Goal: Task Accomplishment & Management: Complete application form

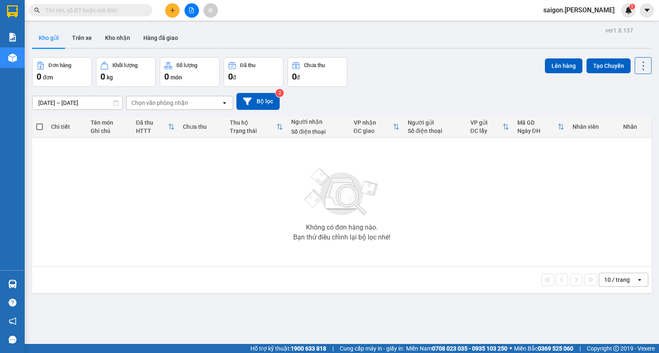
click at [133, 12] on input "text" at bounding box center [93, 10] width 97 height 9
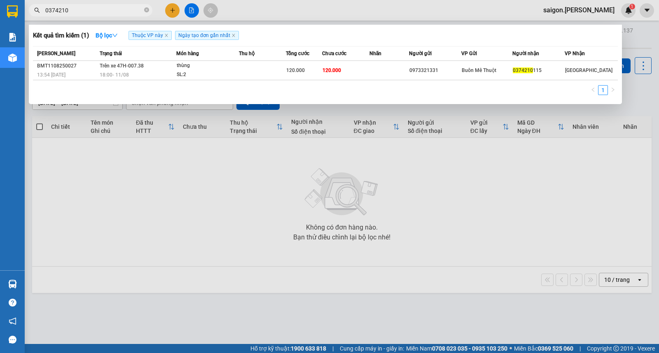
click at [133, 12] on input "0374210" at bounding box center [93, 10] width 97 height 9
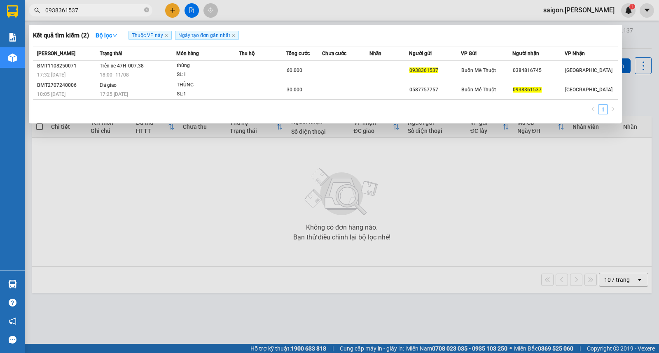
type input "0938361537"
click at [168, 9] on div at bounding box center [329, 176] width 659 height 353
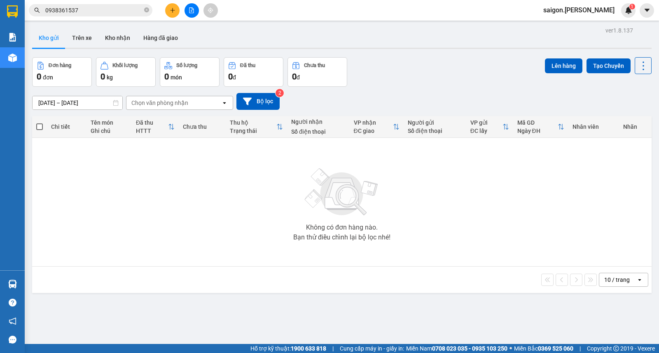
click at [169, 9] on button at bounding box center [172, 10] width 14 height 14
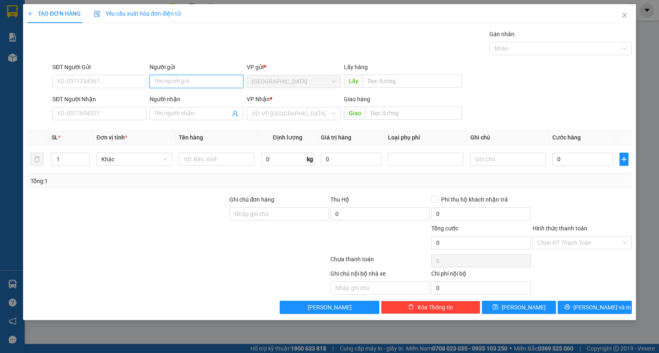
click at [193, 83] on input "Người gửi" at bounding box center [196, 81] width 94 height 13
type input "thịnh"
type input "lới"
type input "ư"
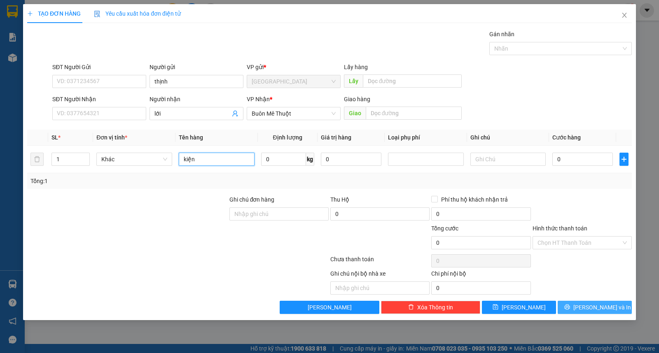
type input "kiện"
click at [595, 313] on button "[PERSON_NAME] và In" at bounding box center [594, 307] width 74 height 13
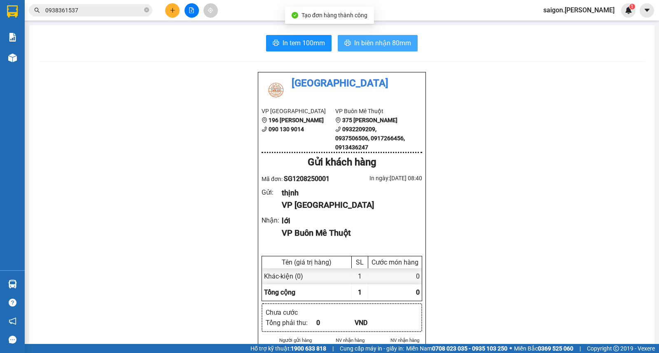
click at [403, 48] on span "In biên nhận 80mm" at bounding box center [382, 43] width 57 height 10
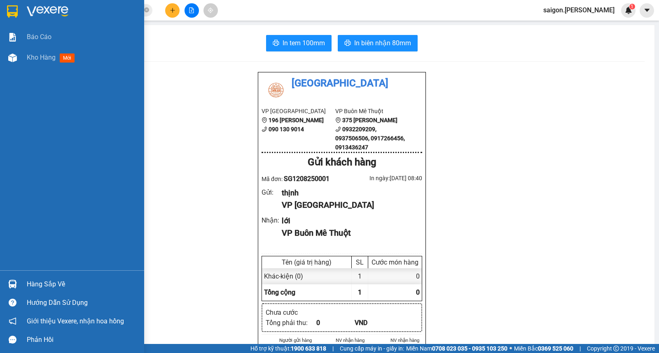
click at [0, 165] on div "Báo cáo Kho hàng mới" at bounding box center [72, 149] width 144 height 244
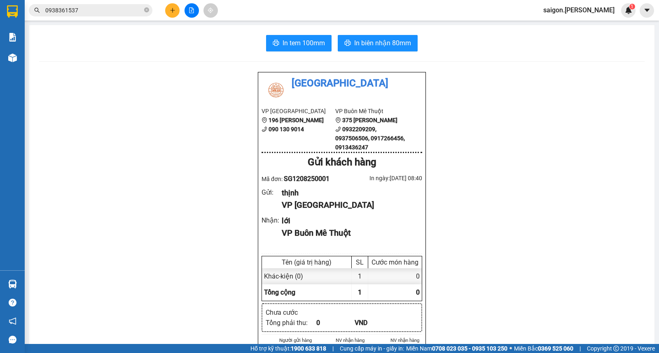
click at [148, 9] on icon "close-circle" at bounding box center [146, 9] width 5 height 5
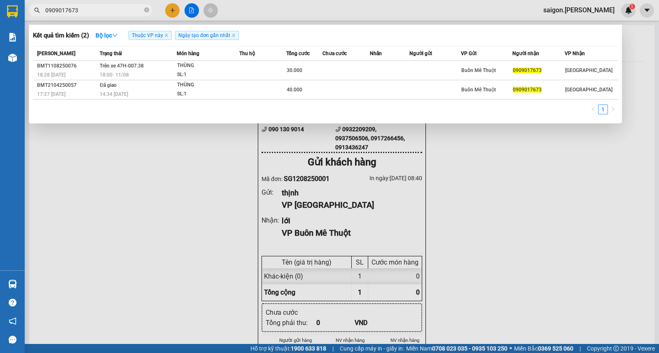
type input "0909017673"
click at [173, 5] on div at bounding box center [329, 176] width 659 height 353
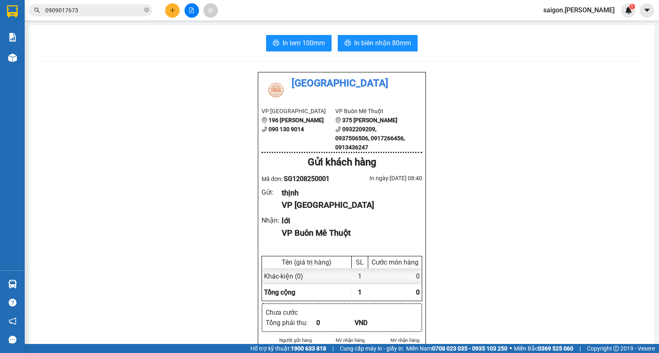
click at [173, 5] on button at bounding box center [172, 10] width 14 height 14
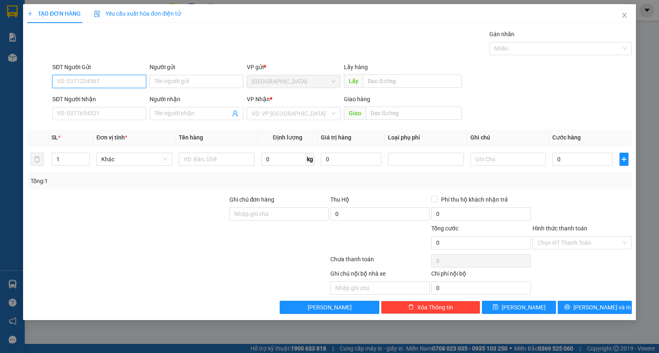
click at [175, 94] on form "SĐT Người Gửi VD: 0371234567 Người gửi Tên người gửi VP gửi * [GEOGRAPHIC_DATA]…" at bounding box center [329, 93] width 604 height 61
click at [182, 87] on input "Người gửi" at bounding box center [196, 81] width 94 height 13
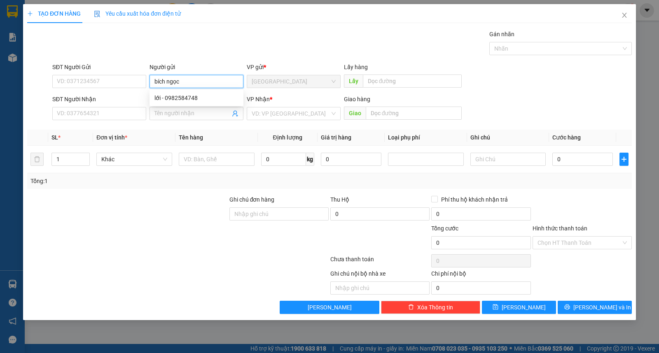
type input "bích ngọc"
type input "giác đức"
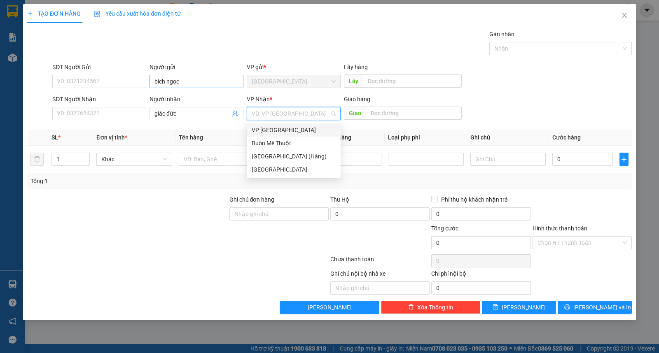
type input "ư"
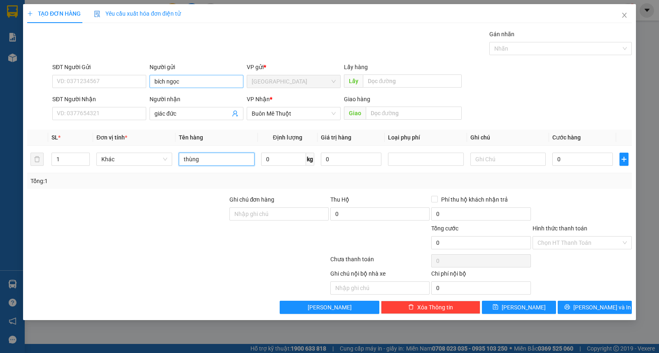
type input "thùng"
drag, startPoint x: 599, startPoint y: 306, endPoint x: 558, endPoint y: 182, distance: 130.9
click at [601, 306] on span "[PERSON_NAME] và In" at bounding box center [602, 307] width 58 height 9
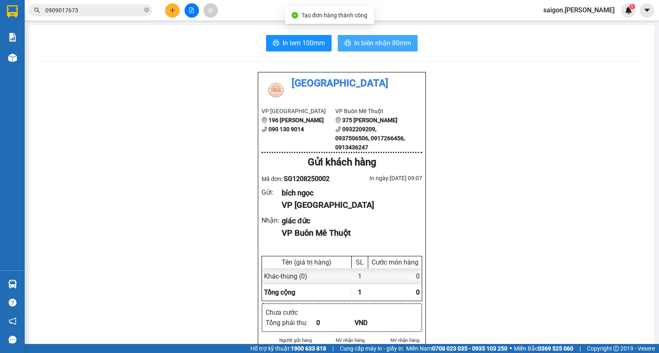
click at [404, 35] on button "In biên nhận 80mm" at bounding box center [378, 43] width 80 height 16
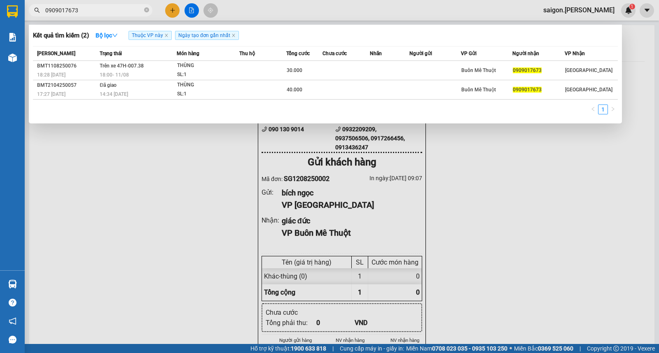
click at [109, 12] on input "0909017673" at bounding box center [93, 10] width 97 height 9
click at [491, 330] on div at bounding box center [329, 176] width 659 height 353
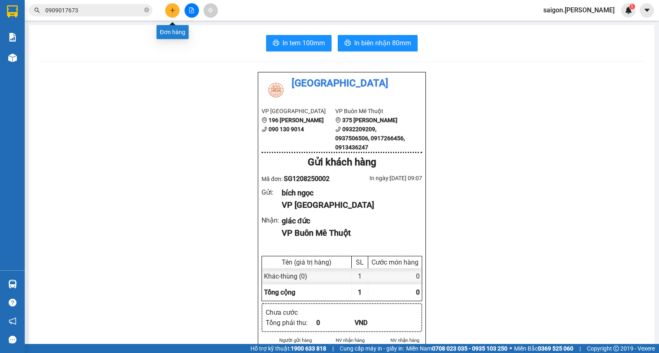
click at [175, 14] on button at bounding box center [172, 10] width 14 height 14
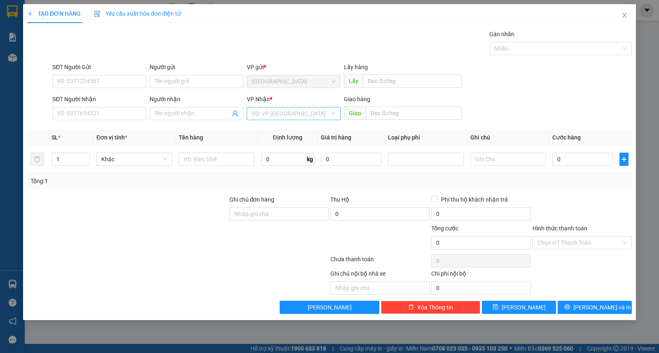
drag, startPoint x: 275, startPoint y: 107, endPoint x: 277, endPoint y: 116, distance: 9.2
click at [276, 108] on input "search" at bounding box center [291, 113] width 78 height 12
click at [276, 141] on div "Buôn Mê Thuột" at bounding box center [294, 143] width 84 height 9
click at [101, 112] on input "SĐT Người Nhận" at bounding box center [99, 113] width 94 height 13
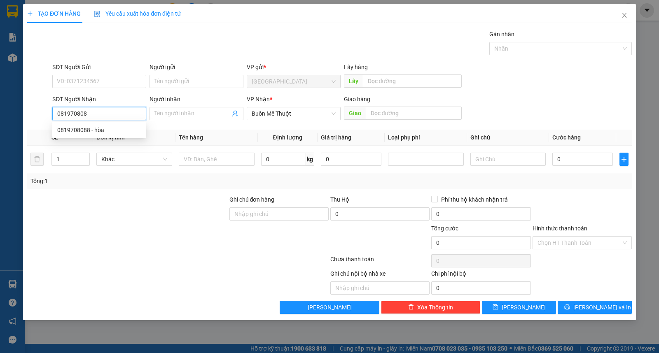
type input "0819708088"
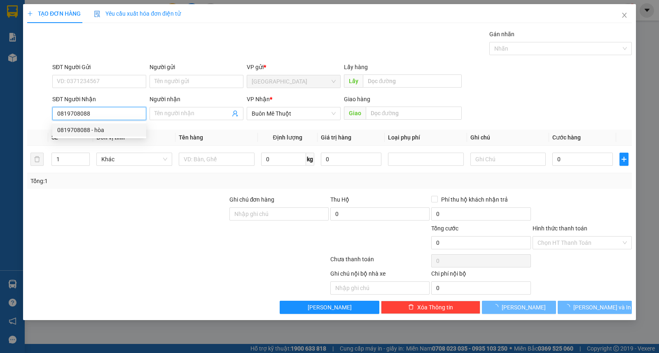
type input "hòa"
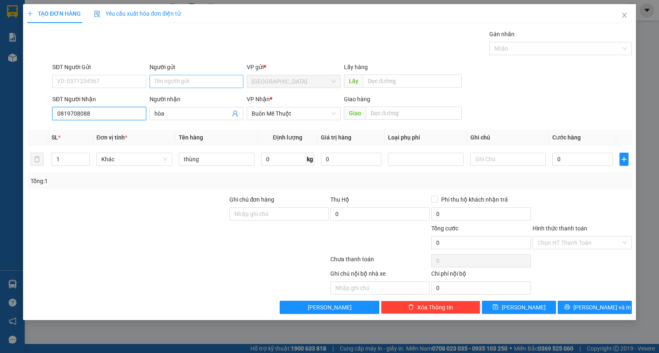
type input "0819708088"
click at [158, 84] on input "Người gửi" at bounding box center [196, 81] width 94 height 13
type input "thành"
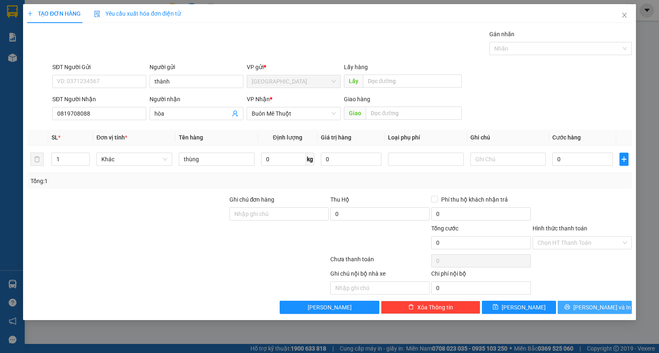
click at [581, 303] on button "[PERSON_NAME] và In" at bounding box center [594, 307] width 74 height 13
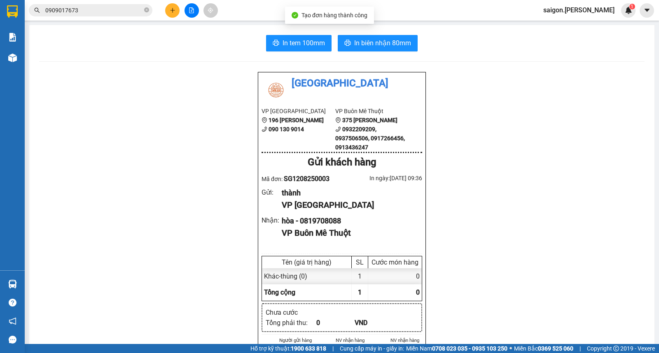
click at [379, 37] on button "In biên nhận 80mm" at bounding box center [378, 43] width 80 height 16
click at [175, 16] on button at bounding box center [172, 10] width 14 height 14
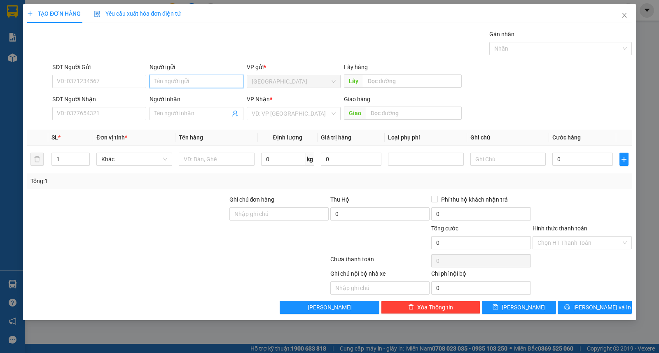
click at [184, 83] on input "Người gửi" at bounding box center [196, 81] width 94 height 13
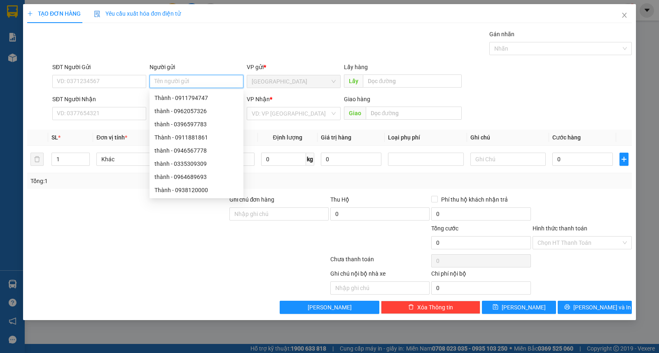
type input "h"
type input "hậu"
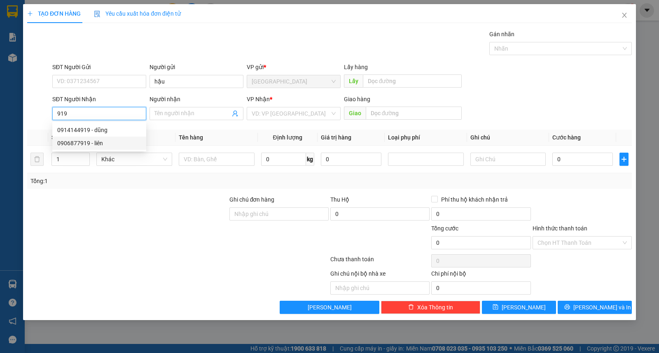
click at [99, 142] on div "0906877919 - liên" at bounding box center [99, 143] width 84 height 9
type input "0906877919"
type input "liên"
type input "0906877919"
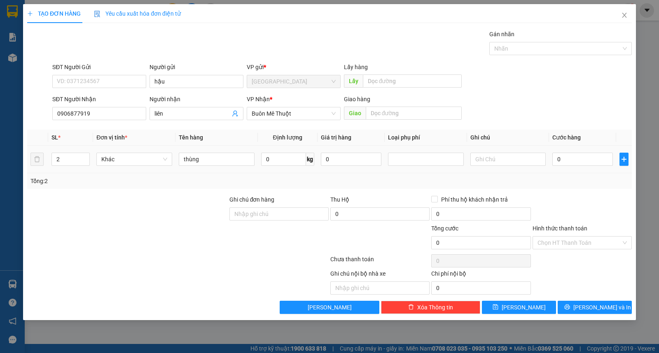
drag, startPoint x: 71, startPoint y: 164, endPoint x: 0, endPoint y: 164, distance: 71.2
click at [0, 164] on div "TẠO ĐƠN HÀNG Yêu cầu xuất hóa đơn điện tử Transit Pickup Surcharge Ids Transit …" at bounding box center [329, 176] width 659 height 353
type input "5"
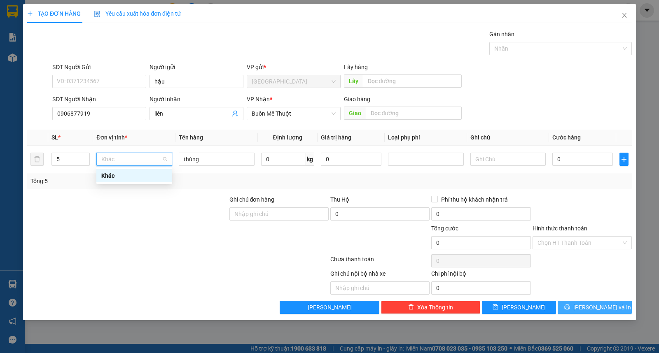
click at [573, 309] on button "[PERSON_NAME] và In" at bounding box center [594, 307] width 74 height 13
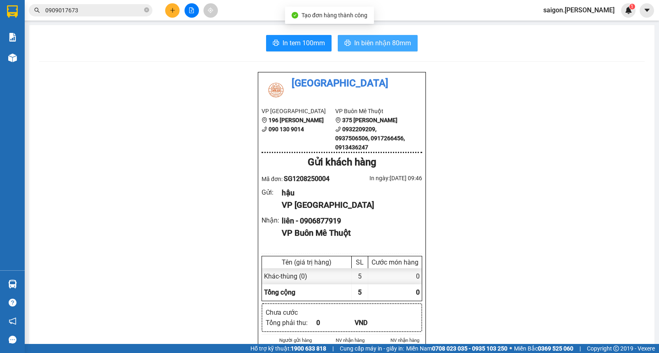
click at [370, 44] on span "In biên nhận 80mm" at bounding box center [382, 43] width 57 height 10
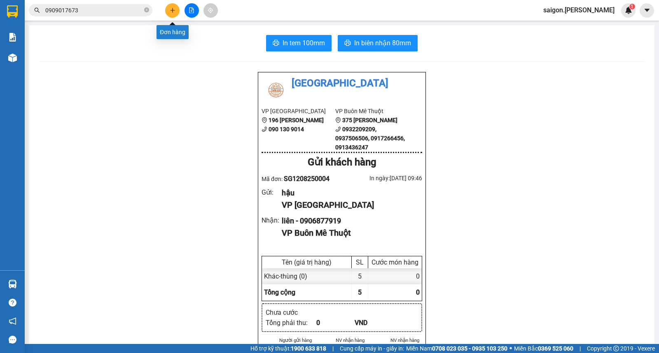
click at [170, 12] on icon "plus" at bounding box center [173, 10] width 6 height 6
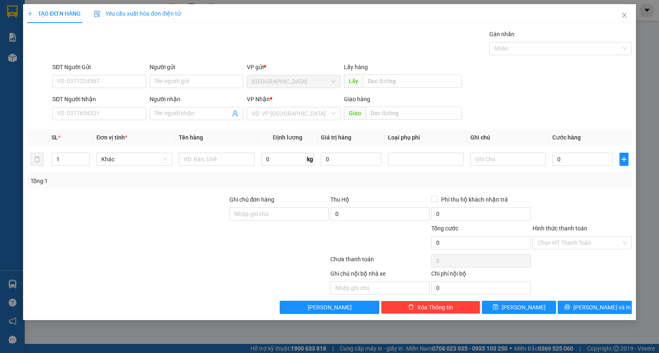
drag, startPoint x: 277, startPoint y: 111, endPoint x: 281, endPoint y: 120, distance: 10.1
click at [278, 114] on input "search" at bounding box center [291, 113] width 78 height 12
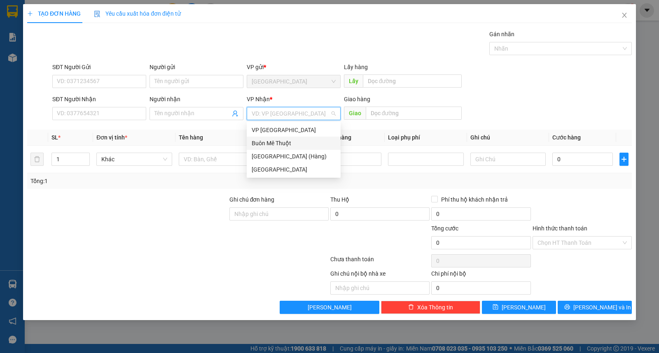
click at [284, 139] on div "Buôn Mê Thuột" at bounding box center [294, 143] width 84 height 9
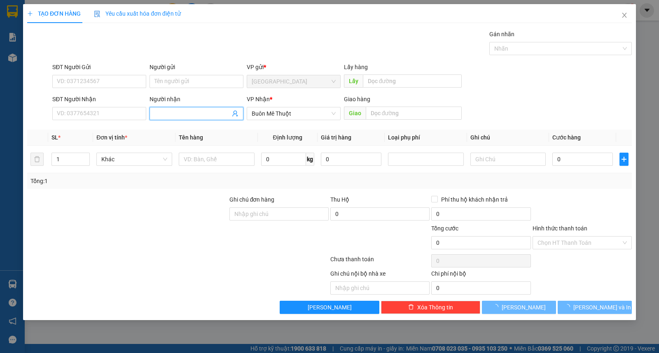
click at [188, 107] on span at bounding box center [196, 113] width 94 height 13
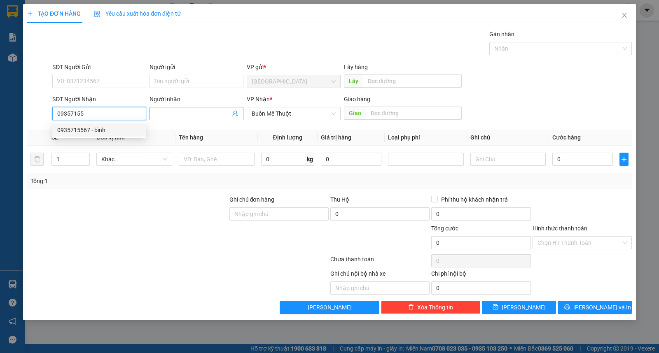
type input "0935715567"
type input "bình"
type input "400.000"
type input "0935715567"
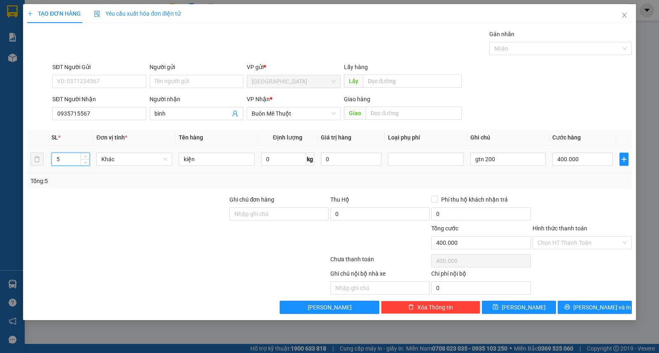
drag, startPoint x: 56, startPoint y: 159, endPoint x: 42, endPoint y: 129, distance: 33.4
click at [7, 157] on div "TẠO ĐƠN HÀNG Yêu cầu xuất hóa đơn điện tử Transit Pickup Surcharge Ids Transit …" at bounding box center [329, 176] width 659 height 353
type input "1"
drag, startPoint x: 111, startPoint y: 79, endPoint x: 182, endPoint y: 80, distance: 70.4
click at [112, 80] on input "SĐT Người Gửi" at bounding box center [99, 81] width 94 height 13
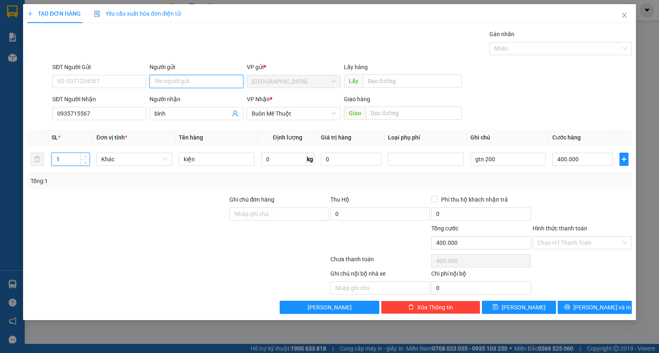
type input "0"
click at [182, 80] on input "Người gửi" at bounding box center [196, 81] width 94 height 13
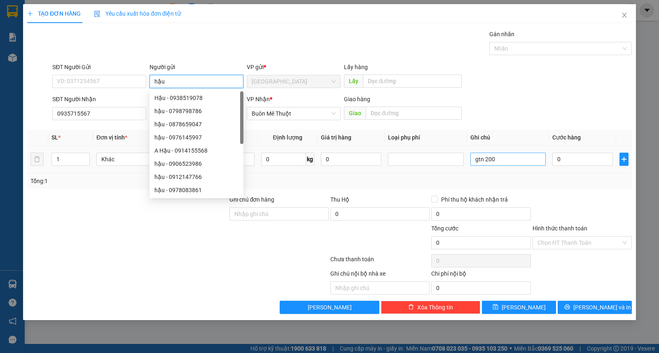
type input "hậu"
drag, startPoint x: 529, startPoint y: 163, endPoint x: 519, endPoint y: 159, distance: 9.9
click at [528, 163] on input "gtn 200" at bounding box center [508, 159] width 76 height 13
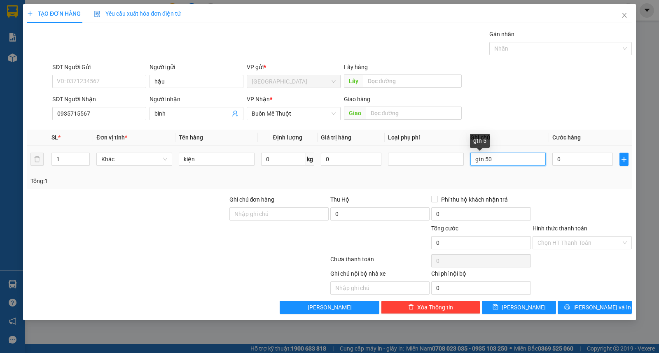
type input "gtn 50"
type input "8"
type input "80"
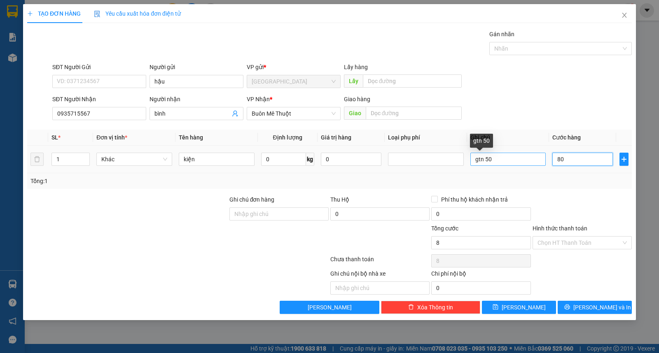
type input "80"
type input "80.000"
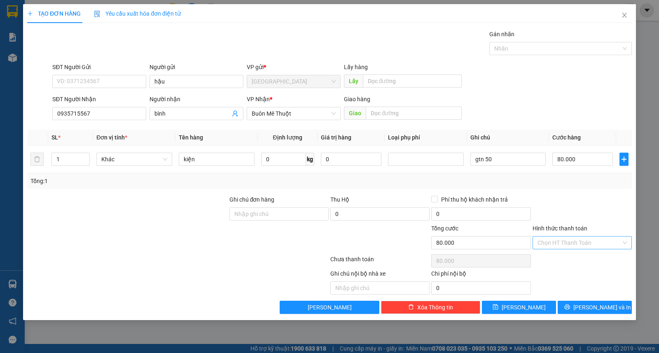
click at [579, 238] on input "Hình thức thanh toán" at bounding box center [579, 243] width 84 height 12
drag, startPoint x: 584, startPoint y: 258, endPoint x: 586, endPoint y: 289, distance: 31.4
click at [584, 258] on div "Tại văn phòng" at bounding box center [581, 259] width 89 height 9
type input "0"
drag, startPoint x: 586, startPoint y: 296, endPoint x: 587, endPoint y: 300, distance: 4.1
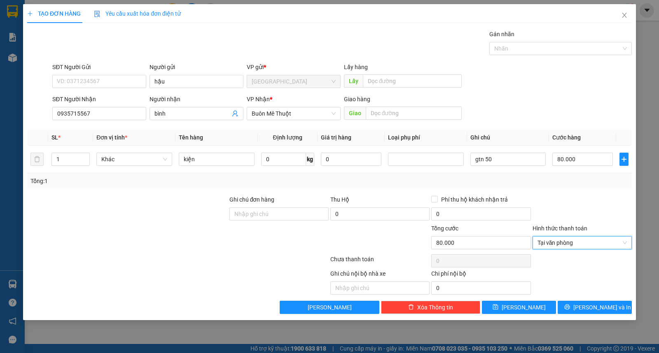
click at [587, 300] on div "Transit Pickup Surcharge Ids Transit Deliver Surcharge Ids Transit Deliver Surc…" at bounding box center [329, 172] width 604 height 284
click at [587, 305] on button "[PERSON_NAME] và In" at bounding box center [594, 307] width 74 height 13
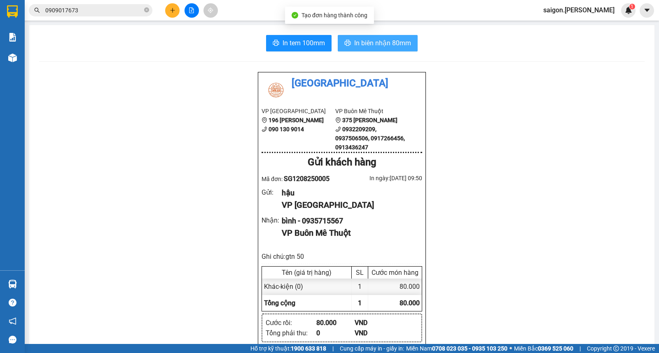
click at [392, 49] on button "In biên nhận 80mm" at bounding box center [378, 43] width 80 height 16
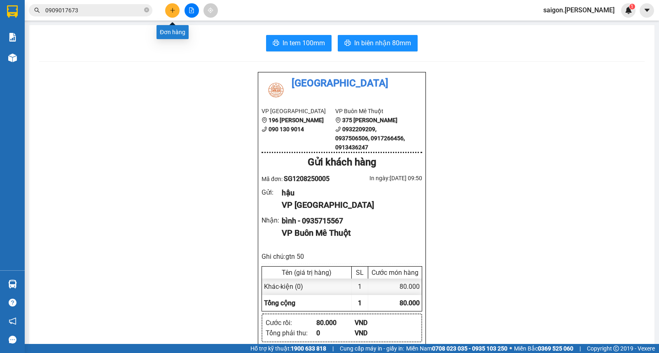
click at [172, 7] on icon "plus" at bounding box center [173, 10] width 6 height 6
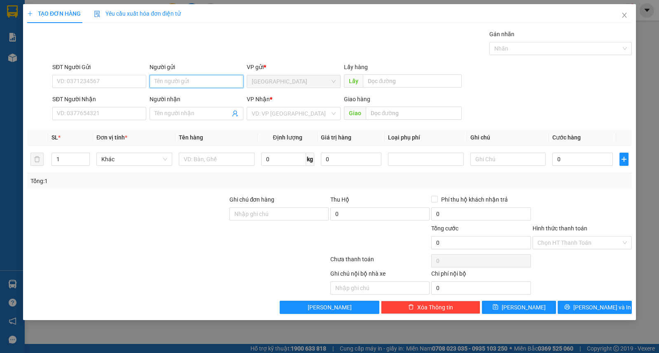
click at [195, 79] on input "Người gửi" at bounding box center [196, 81] width 94 height 13
type input "[PERSON_NAME]"
type input "phú"
type input "ư"
type input "3"
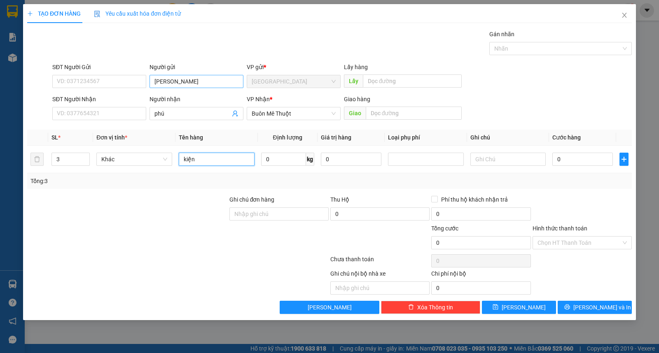
type input "kiện"
click at [447, 189] on div "Transit Pickup Surcharge Ids Transit Deliver Surcharge Ids Transit Deliver Surc…" at bounding box center [329, 172] width 604 height 284
click at [554, 181] on div "Tổng: 3" at bounding box center [329, 181] width 598 height 9
click at [585, 308] on button "[PERSON_NAME] và In" at bounding box center [594, 307] width 74 height 13
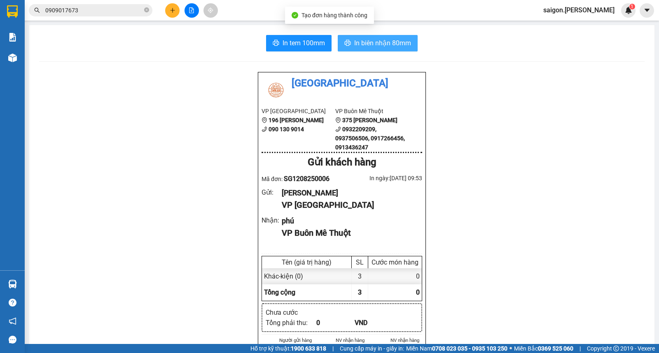
click at [397, 42] on span "In biên nhận 80mm" at bounding box center [382, 43] width 57 height 10
click at [146, 8] on icon "close-circle" at bounding box center [146, 9] width 5 height 5
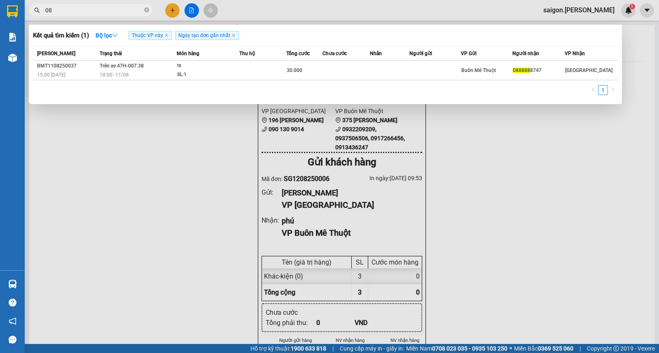
type input "0"
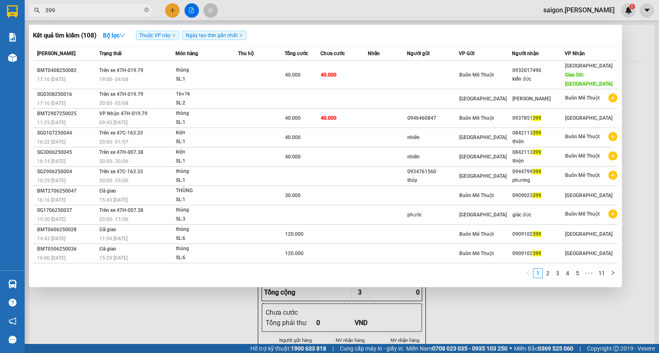
type input "399"
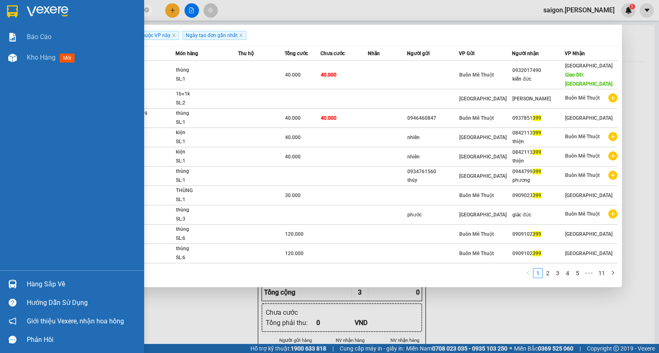
click at [0, 177] on div "Báo cáo Kho hàng mới" at bounding box center [72, 149] width 144 height 244
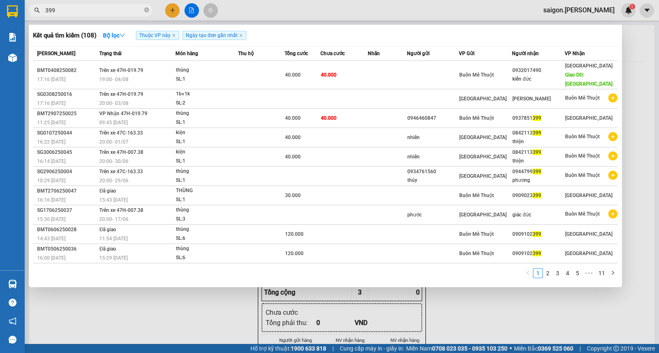
click at [174, 14] on div at bounding box center [329, 176] width 659 height 353
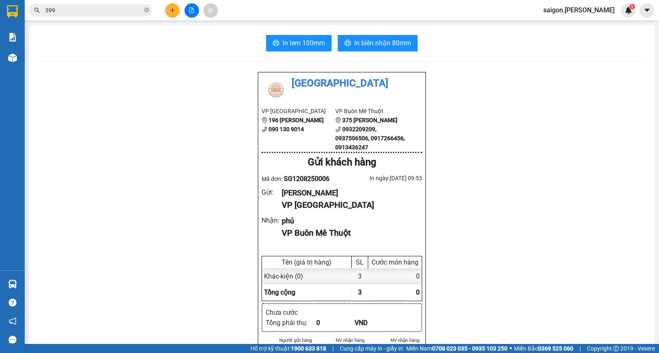
click at [175, 14] on button at bounding box center [172, 10] width 14 height 14
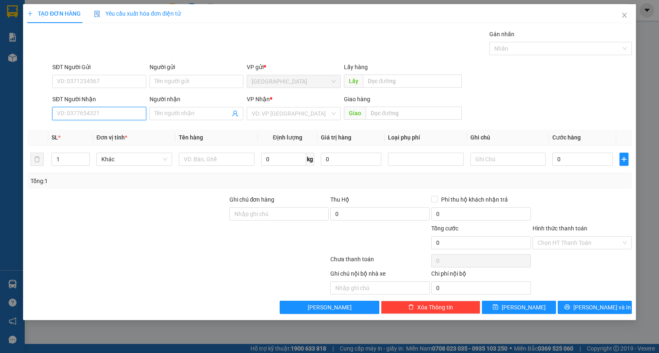
click at [91, 113] on input "SĐT Người Nhận" at bounding box center [99, 113] width 94 height 13
type input "0905873663"
type input "uyên"
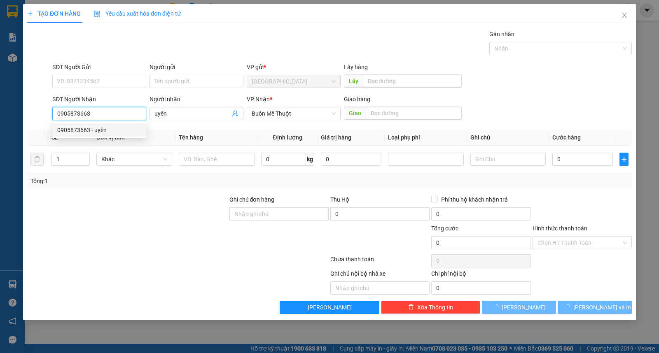
type input "30.000"
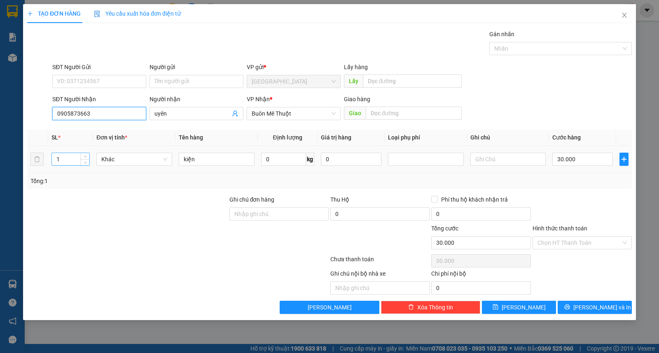
type input "0905873663"
drag, startPoint x: 62, startPoint y: 158, endPoint x: 0, endPoint y: 138, distance: 65.3
click at [0, 149] on div "TẠO ĐƠN HÀNG Yêu cầu xuất hóa đơn điện tử Transit Pickup Surcharge Ids Transit …" at bounding box center [329, 176] width 659 height 353
type input "2"
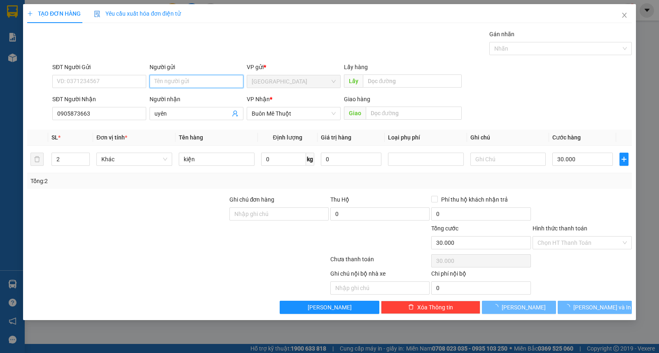
click at [180, 78] on input "Người gửi" at bounding box center [196, 81] width 94 height 13
type input "0"
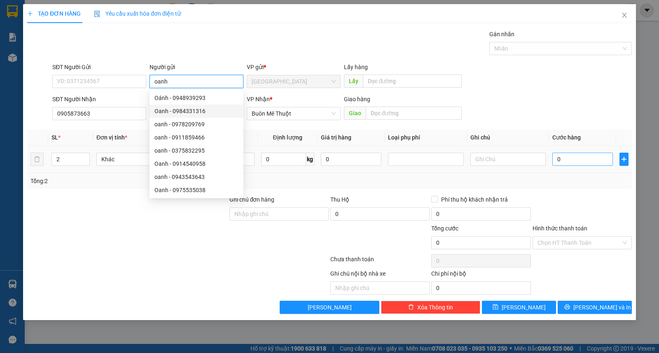
type input "oanh"
click at [587, 158] on input "0" at bounding box center [582, 159] width 61 height 13
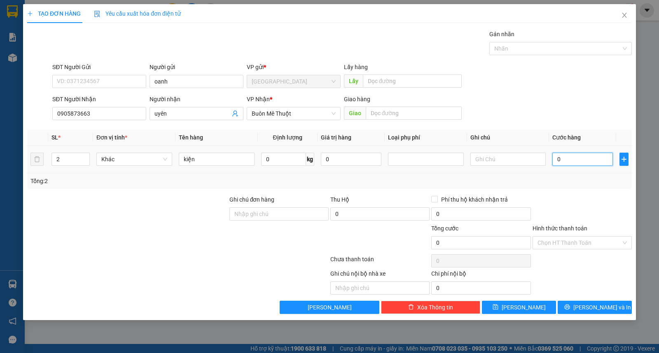
type input "1"
type input "10"
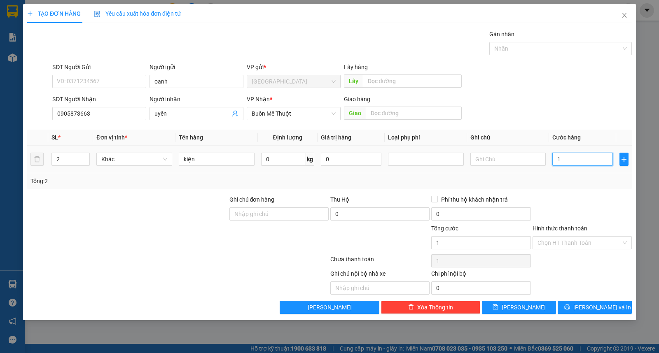
type input "10"
type input "100"
type input "100.000"
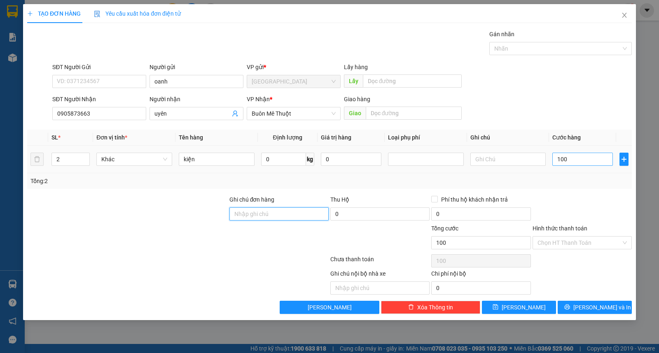
type input "100.000"
click at [570, 245] on input "Hình thức thanh toán" at bounding box center [579, 243] width 84 height 12
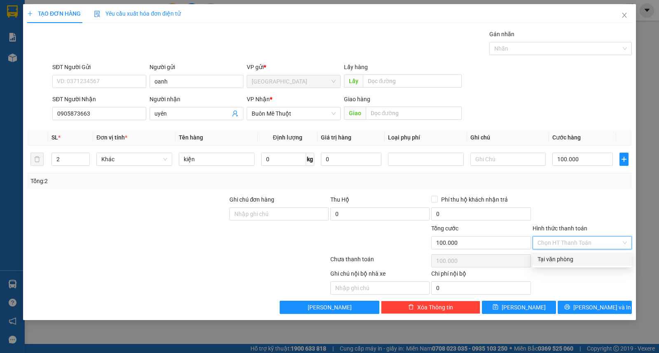
drag, startPoint x: 571, startPoint y: 256, endPoint x: 571, endPoint y: 270, distance: 14.8
click at [571, 257] on div "Tại văn phòng" at bounding box center [581, 259] width 89 height 9
type input "0"
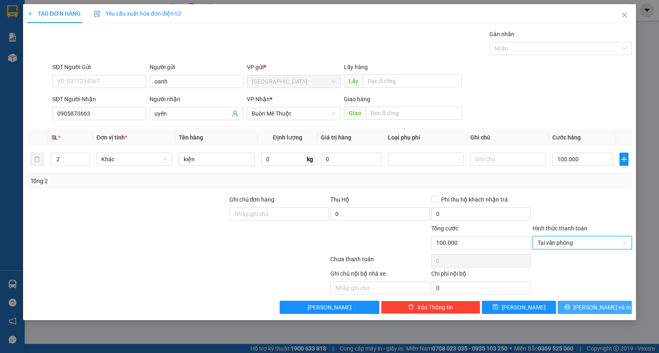
click at [570, 307] on icon "printer" at bounding box center [567, 307] width 6 height 6
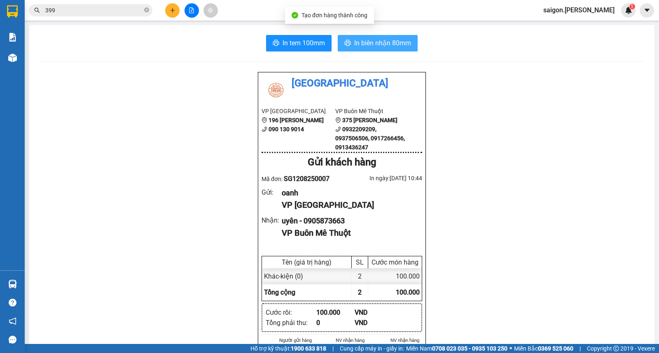
click at [410, 44] on button "In biên nhận 80mm" at bounding box center [378, 43] width 80 height 16
click at [170, 13] on icon "plus" at bounding box center [173, 10] width 6 height 6
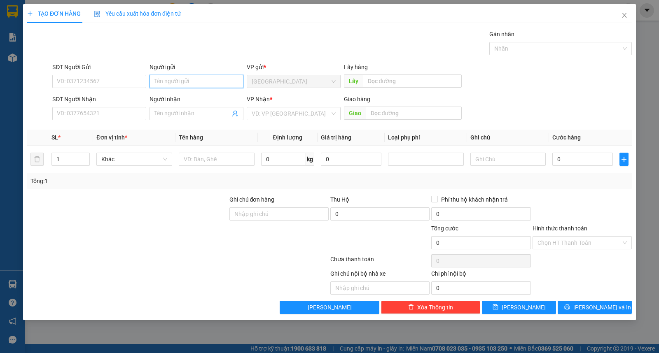
click at [198, 84] on input "Người gửi" at bounding box center [196, 81] width 94 height 13
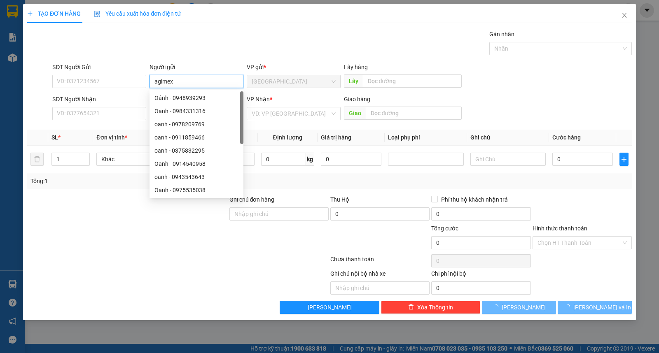
type input "agimex"
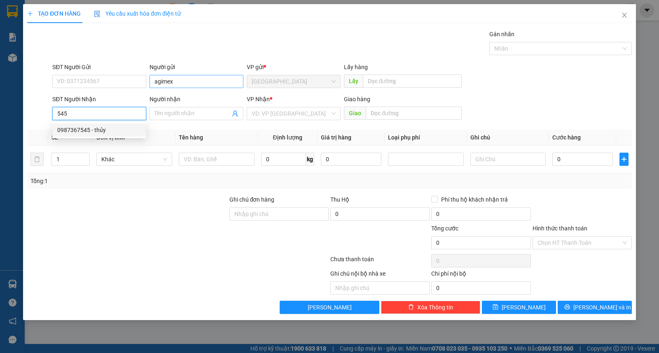
type input "0987367545"
type input "thủy"
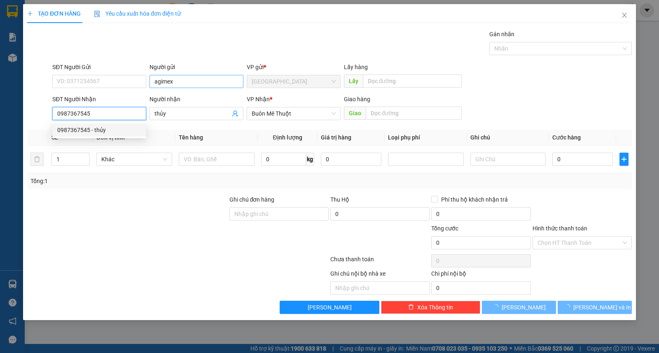
type input "50.000"
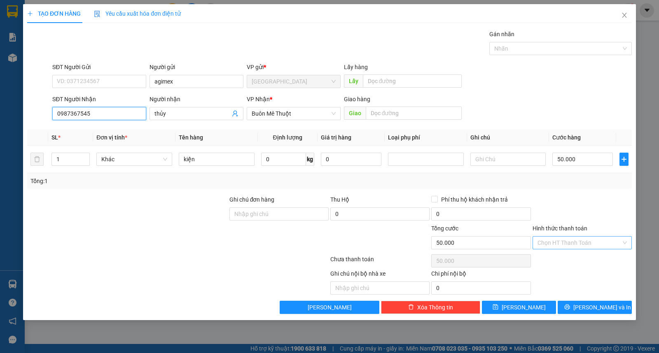
type input "0987367545"
click at [596, 246] on input "Hình thức thanh toán" at bounding box center [579, 243] width 84 height 12
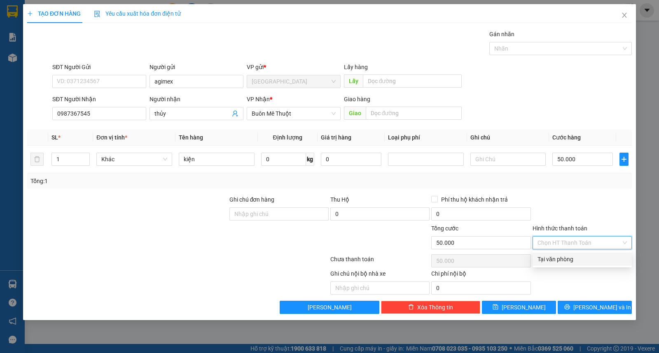
click at [595, 265] on div "Tại văn phòng" at bounding box center [581, 259] width 99 height 13
type input "0"
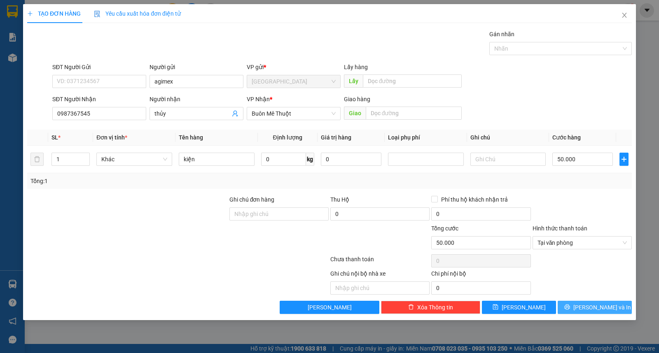
click at [589, 310] on span "[PERSON_NAME] và In" at bounding box center [602, 307] width 58 height 9
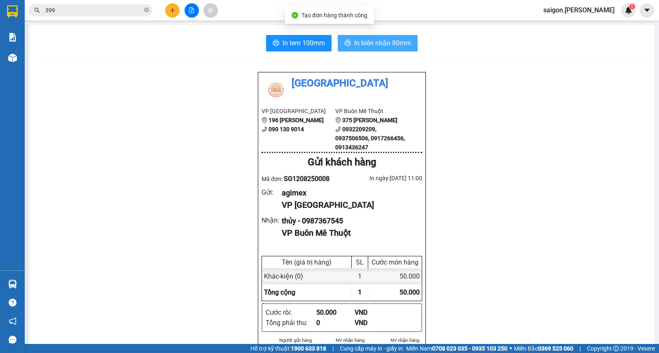
click at [409, 44] on button "In biên nhận 80mm" at bounding box center [378, 43] width 80 height 16
click at [168, 7] on button at bounding box center [172, 10] width 14 height 14
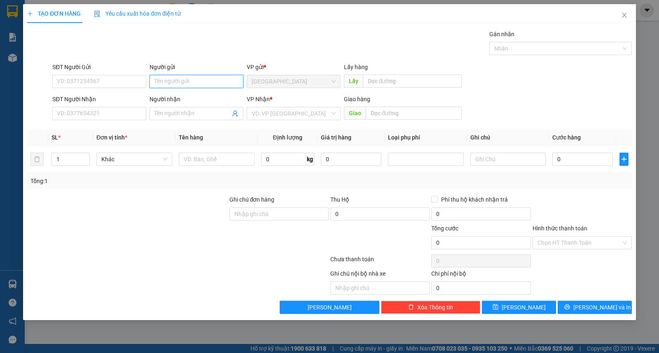
click at [197, 87] on input "Người gửi" at bounding box center [196, 81] width 94 height 13
click at [194, 77] on input "Người gửi" at bounding box center [196, 81] width 94 height 13
type input "d"
type input "đức"
type input "lộc đỉnh"
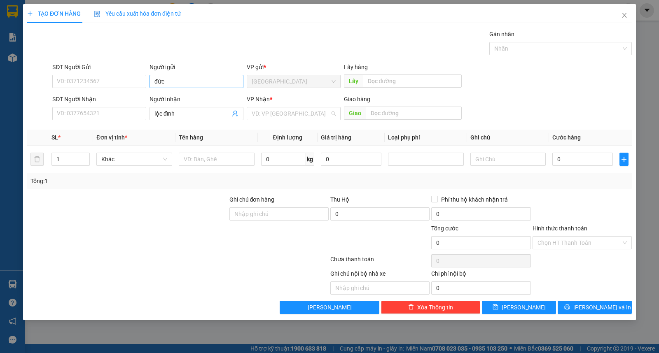
type input "ư"
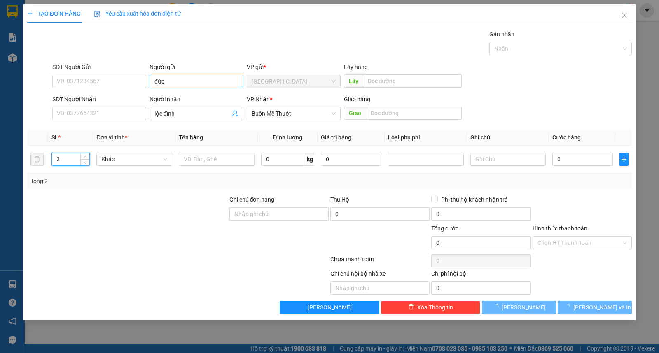
type input "2"
type input "thùng"
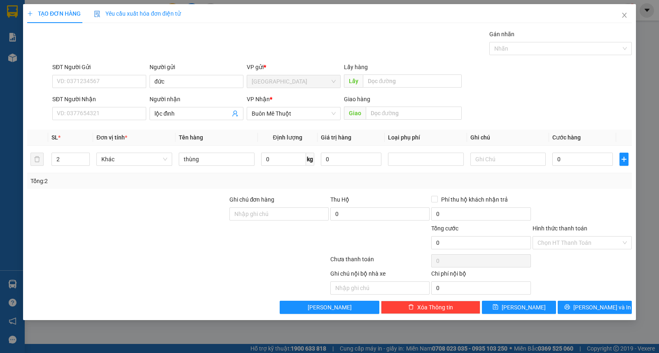
click at [583, 300] on div "Transit Pickup Surcharge Ids Transit Deliver Surcharge Ids Transit Deliver Surc…" at bounding box center [329, 172] width 604 height 284
click at [594, 306] on span "[PERSON_NAME] và In" at bounding box center [602, 307] width 58 height 9
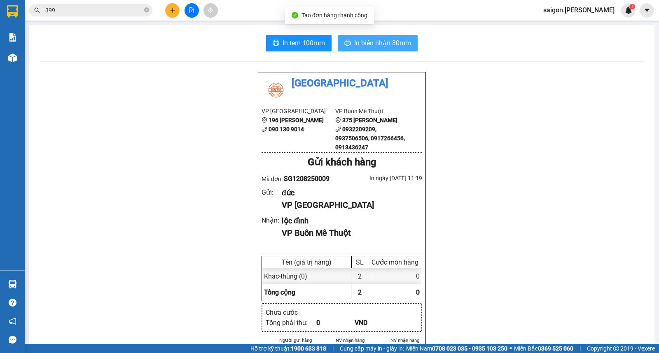
click at [355, 42] on span "In biên nhận 80mm" at bounding box center [382, 43] width 57 height 10
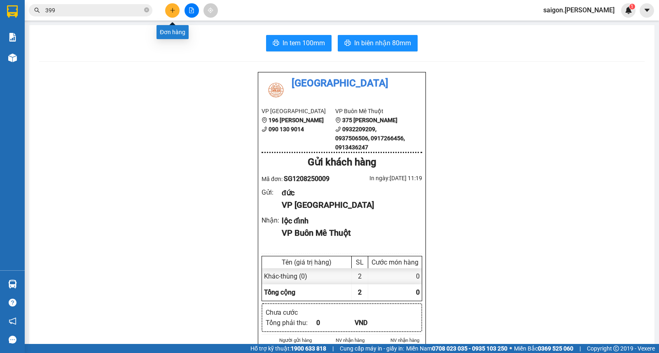
click at [175, 10] on button at bounding box center [172, 10] width 14 height 14
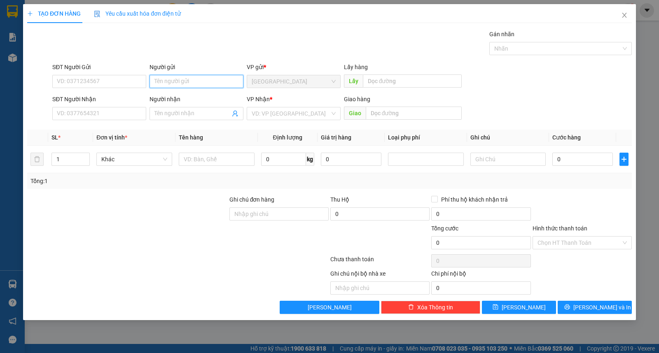
click at [187, 81] on input "Người gửi" at bounding box center [196, 81] width 94 height 13
type input "long phát"
type input "kiên"
click at [0, 114] on div "TẠO ĐƠN HÀNG Yêu cầu xuất hóa đơn điện tử Transit Pickup Surcharge Ids Transit …" at bounding box center [329, 176] width 659 height 353
click at [205, 112] on input "kiên" at bounding box center [192, 113] width 76 height 9
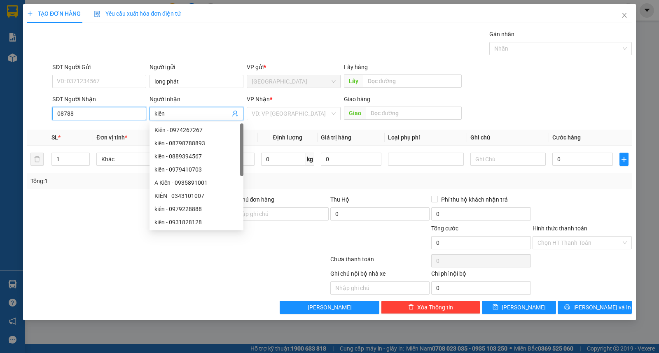
click at [108, 112] on input "08788" at bounding box center [99, 113] width 94 height 13
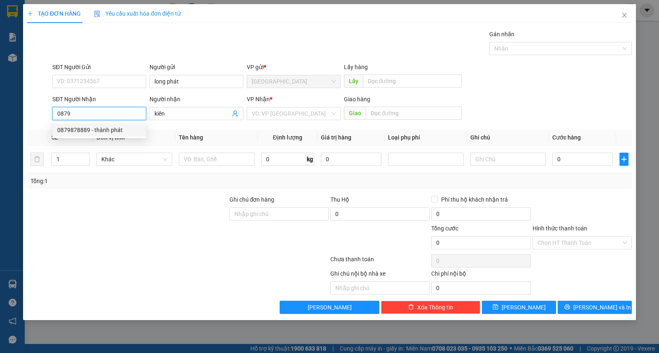
type input "0879878889"
type input "thành phát"
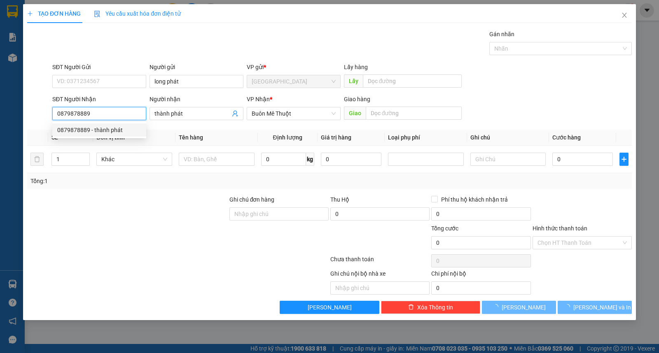
type input "0879878889"
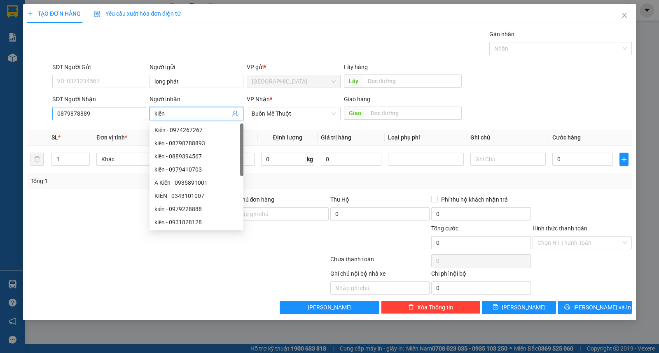
type input "kiên"
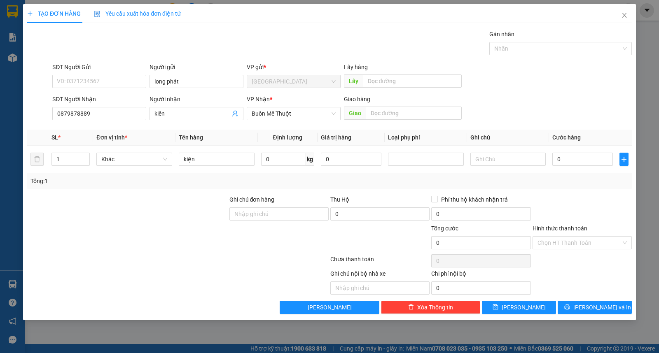
drag, startPoint x: 47, startPoint y: 186, endPoint x: 70, endPoint y: 182, distance: 23.0
click at [49, 187] on div "Tổng: 1" at bounding box center [329, 181] width 604 height 16
click at [75, 156] on input "1" at bounding box center [70, 159] width 37 height 12
type input "17"
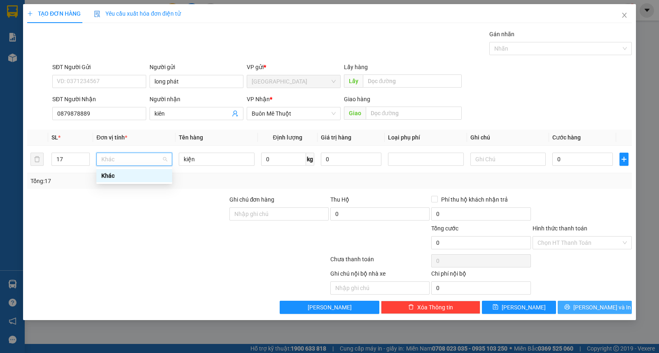
drag, startPoint x: 594, startPoint y: 309, endPoint x: 538, endPoint y: 283, distance: 61.5
click at [594, 310] on span "[PERSON_NAME] và In" at bounding box center [602, 307] width 58 height 9
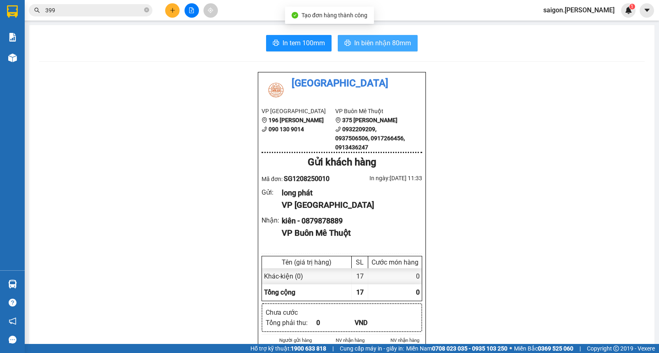
click at [401, 40] on span "In biên nhận 80mm" at bounding box center [382, 43] width 57 height 10
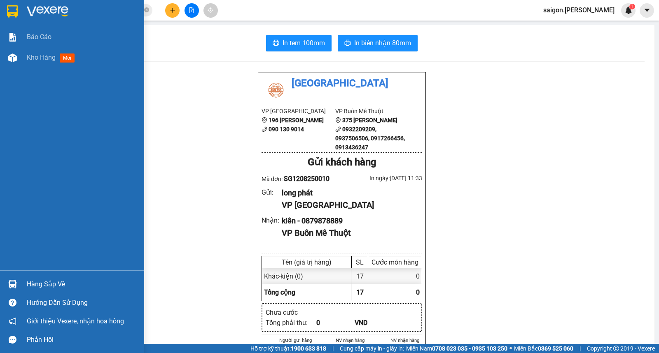
click at [0, 88] on div "Báo cáo Kho hàng mới" at bounding box center [72, 149] width 144 height 244
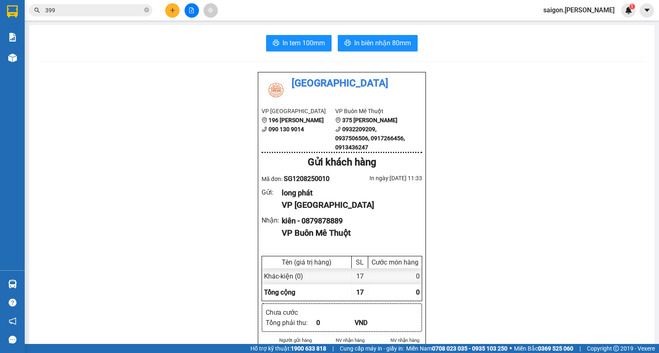
click at [137, 8] on input "399" at bounding box center [93, 10] width 97 height 9
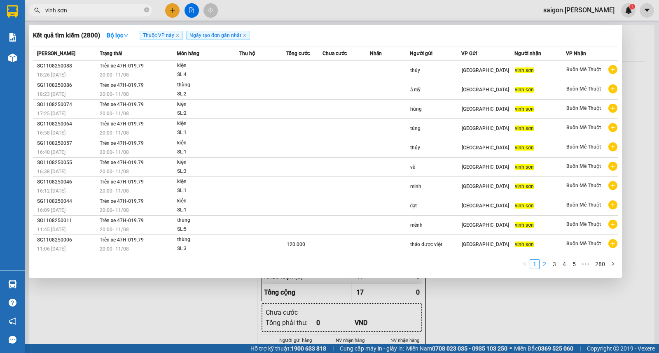
type input "vinh sơn"
click at [545, 268] on link "2" at bounding box center [544, 264] width 9 height 9
click at [534, 265] on link "1" at bounding box center [534, 264] width 9 height 9
drag, startPoint x: 189, startPoint y: 307, endPoint x: 161, endPoint y: 247, distance: 65.5
click at [189, 307] on div at bounding box center [329, 176] width 659 height 353
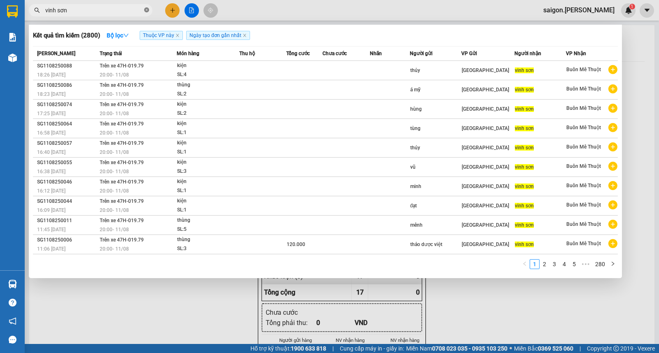
click at [146, 11] on icon "close-circle" at bounding box center [146, 9] width 5 height 5
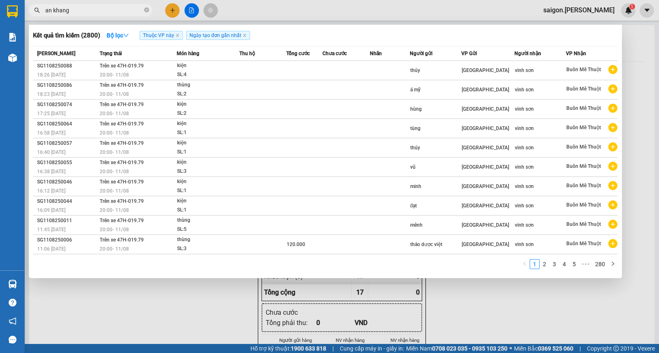
type input "an khang"
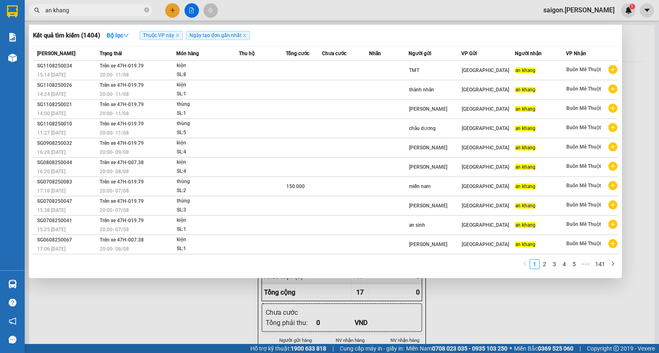
click at [253, 272] on div "1 2 3 4 5 ••• 141" at bounding box center [325, 266] width 585 height 15
click at [175, 9] on div at bounding box center [329, 176] width 659 height 353
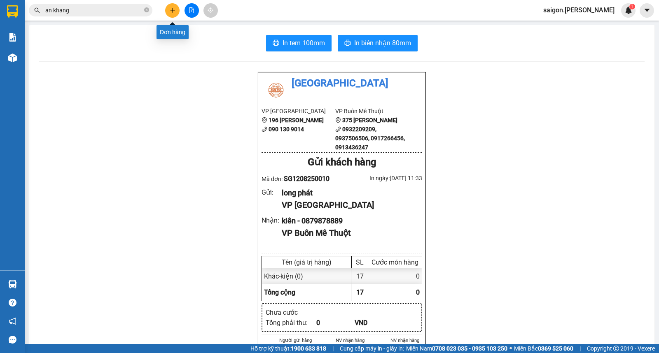
click at [175, 11] on icon "plus" at bounding box center [173, 10] width 6 height 6
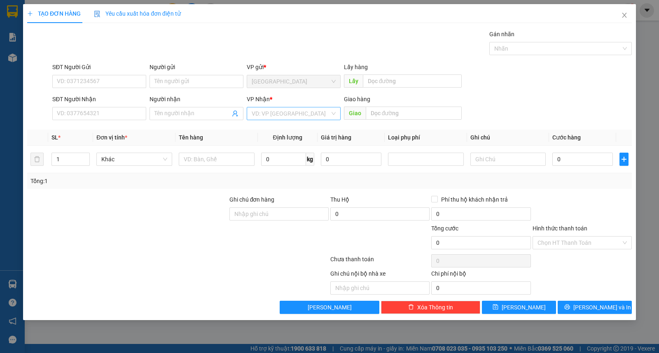
drag, startPoint x: 268, startPoint y: 113, endPoint x: 268, endPoint y: 120, distance: 6.6
click at [268, 116] on input "search" at bounding box center [291, 113] width 78 height 12
click at [270, 143] on div "Buôn Mê Thuột" at bounding box center [294, 143] width 84 height 9
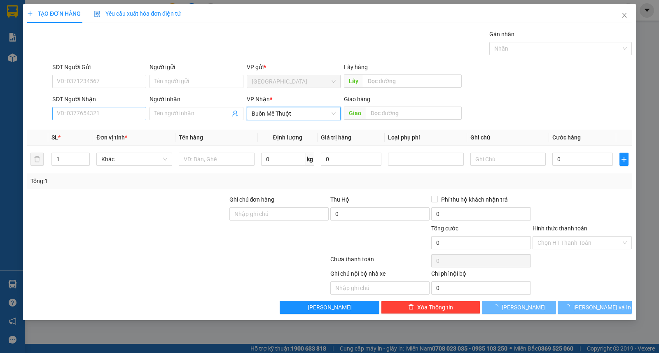
click at [205, 117] on input "Người nhận" at bounding box center [192, 113] width 76 height 9
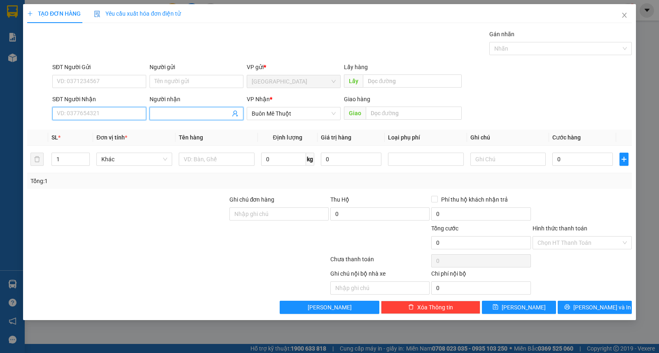
click at [106, 116] on input "SĐT Người Nhận" at bounding box center [99, 113] width 94 height 13
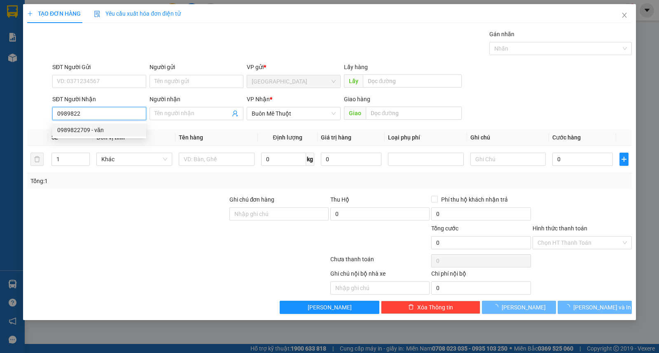
type input "0989822709"
type input "văn"
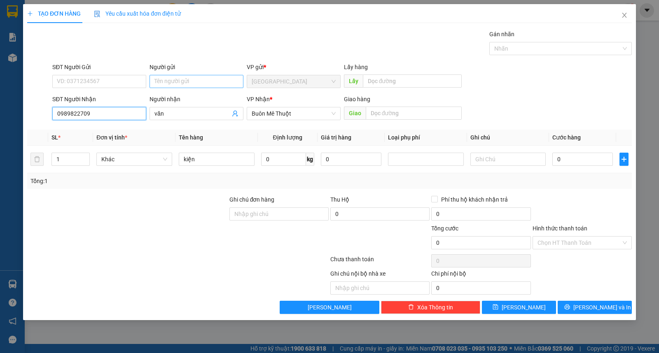
type input "0989822709"
click at [195, 84] on input "Người gửi" at bounding box center [196, 81] width 94 height 13
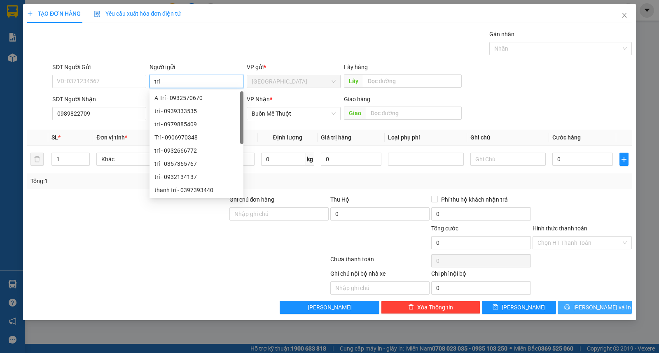
type input "trí"
drag, startPoint x: 587, startPoint y: 309, endPoint x: 582, endPoint y: 279, distance: 30.0
click at [587, 310] on span "[PERSON_NAME] và In" at bounding box center [602, 307] width 58 height 9
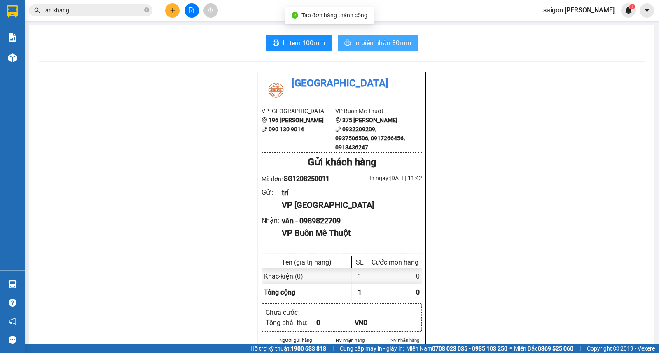
click at [409, 36] on button "In biên nhận 80mm" at bounding box center [378, 43] width 80 height 16
click at [166, 10] on button at bounding box center [172, 10] width 14 height 14
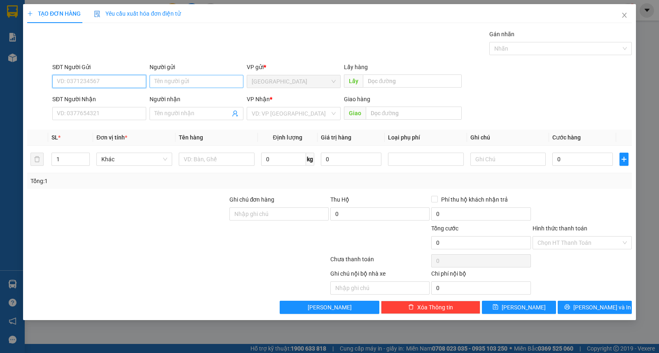
click at [189, 77] on input "Người gửi" at bounding box center [196, 81] width 94 height 13
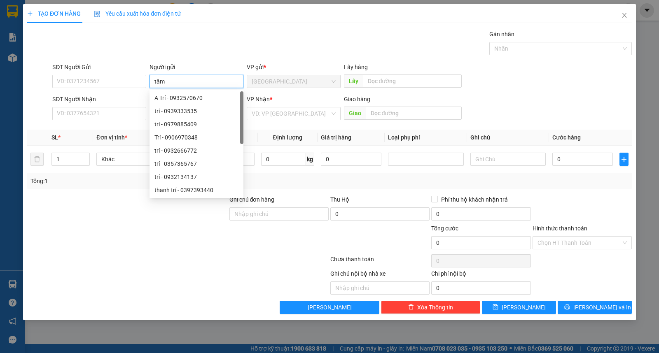
type input "tâm"
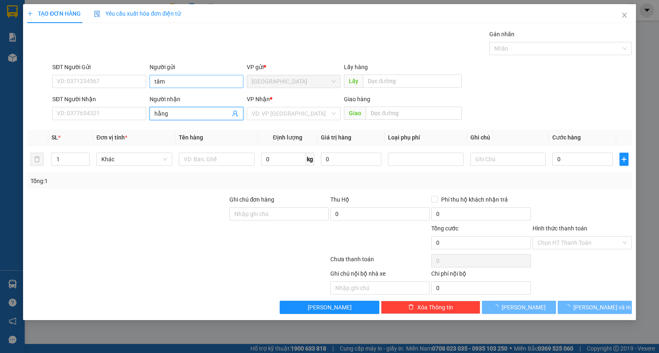
type input "hằng"
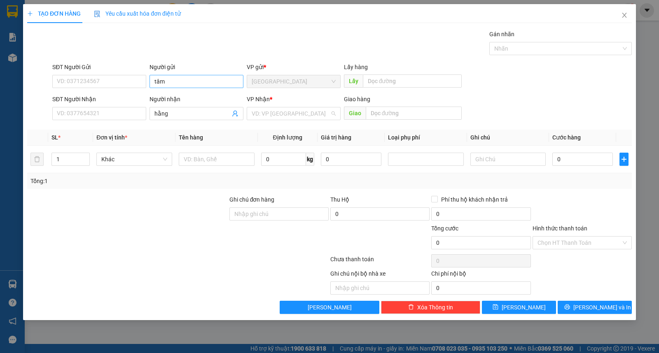
type input "ư"
type input "kiện"
click at [113, 121] on div "SĐT Người Nhận VD: 0377654321" at bounding box center [99, 109] width 94 height 29
drag, startPoint x: 112, startPoint y: 121, endPoint x: 114, endPoint y: 116, distance: 5.4
click at [112, 121] on div "SĐT Người Nhận VD: 0377654321" at bounding box center [99, 109] width 94 height 29
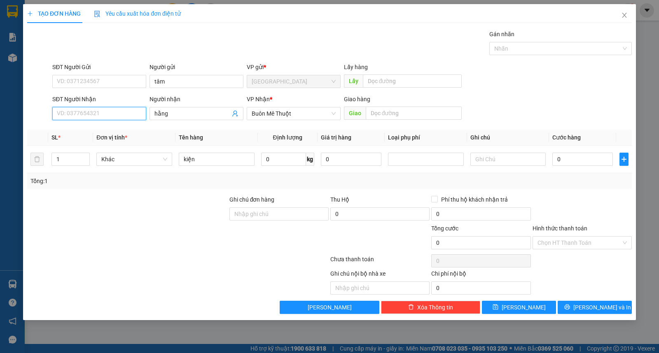
click at [114, 111] on input "SĐT Người Nhận" at bounding box center [99, 113] width 94 height 13
type input "0935444747"
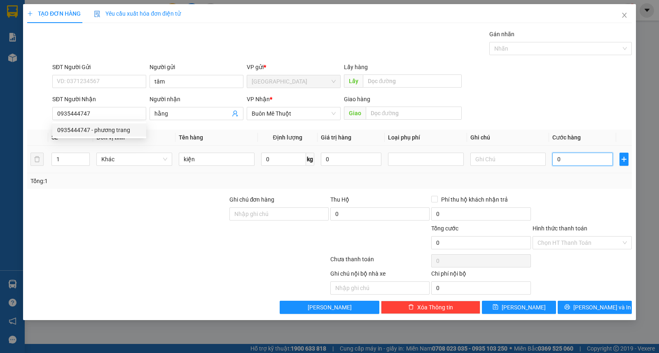
click at [575, 161] on input "0" at bounding box center [582, 159] width 61 height 13
type input "4"
drag, startPoint x: 561, startPoint y: 251, endPoint x: 571, endPoint y: 246, distance: 10.9
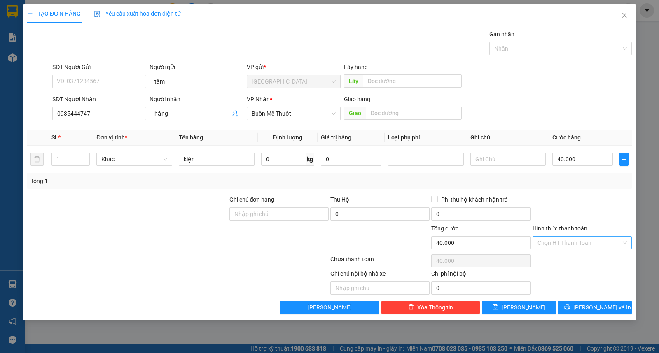
click at [562, 251] on div "Hình thức thanh toán Chọn HT Thanh Toán" at bounding box center [581, 238] width 99 height 29
click at [575, 249] on div "Hình thức thanh toán Chọn HT Thanh Toán" at bounding box center [581, 238] width 99 height 29
drag, startPoint x: 575, startPoint y: 249, endPoint x: 588, endPoint y: 268, distance: 22.3
click at [582, 261] on div "Tại văn phòng" at bounding box center [581, 259] width 89 height 9
click at [599, 305] on span "[PERSON_NAME] và In" at bounding box center [602, 307] width 58 height 9
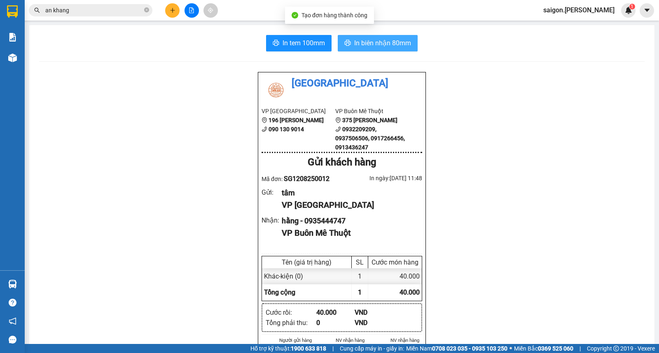
click at [375, 45] on span "In biên nhận 80mm" at bounding box center [382, 43] width 57 height 10
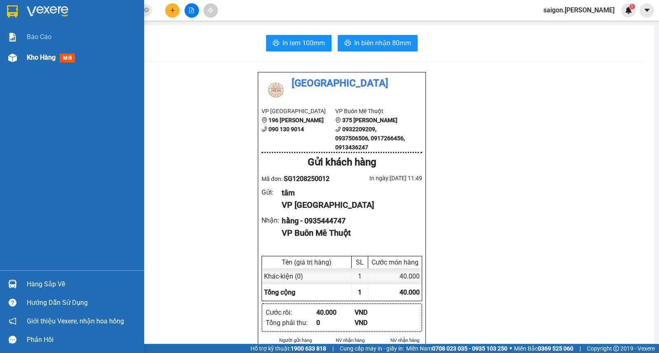
click at [56, 54] on div "Kho hàng mới" at bounding box center [52, 57] width 51 height 10
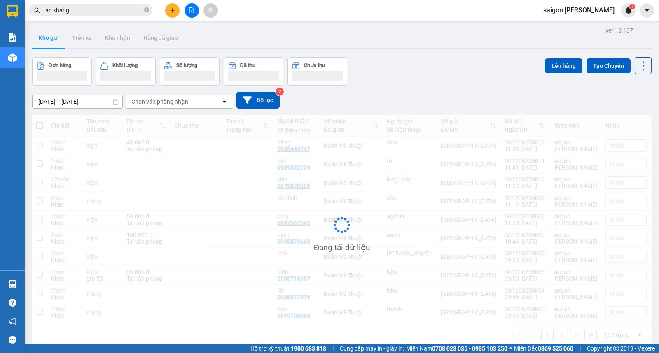
click at [173, 11] on icon "plus" at bounding box center [173, 10] width 6 height 6
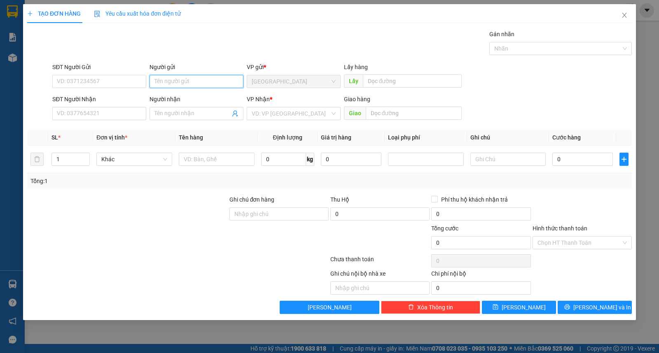
click at [170, 85] on input "Người gửi" at bounding box center [196, 81] width 94 height 13
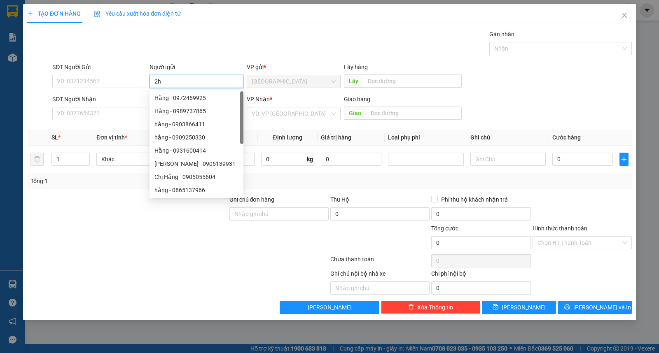
type input "2h"
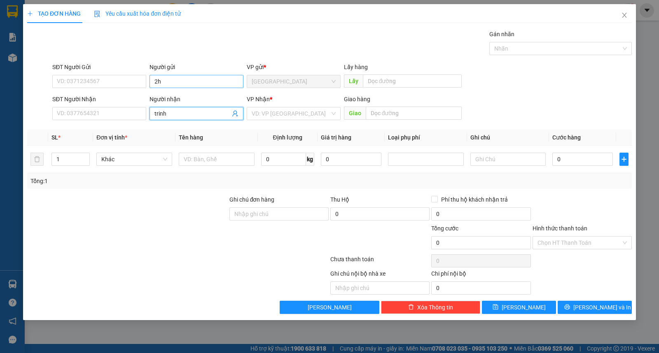
type input "trinh"
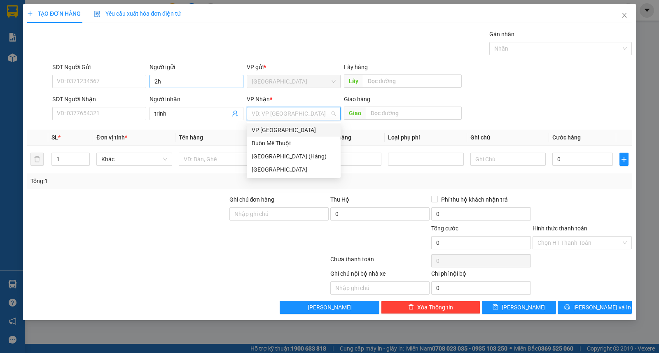
type input "ư"
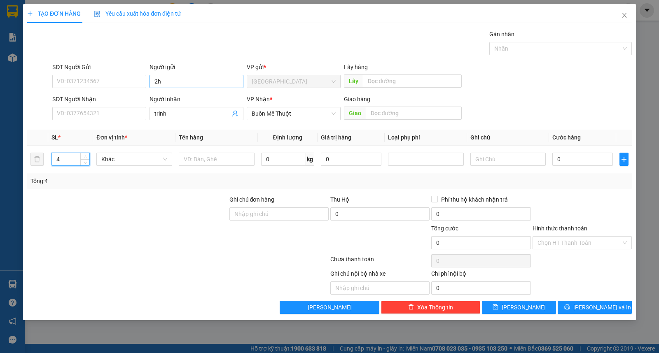
type input "4"
type input "kiện"
type input "1"
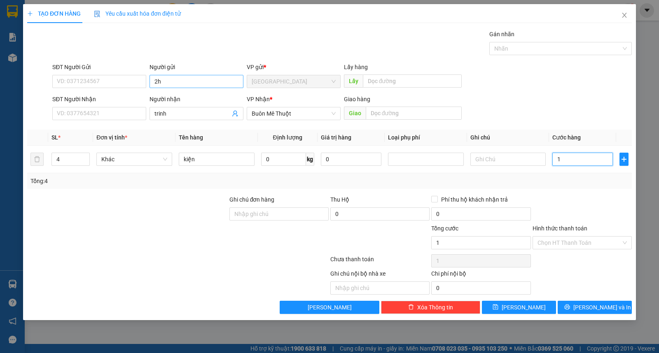
type input "16"
type input "160"
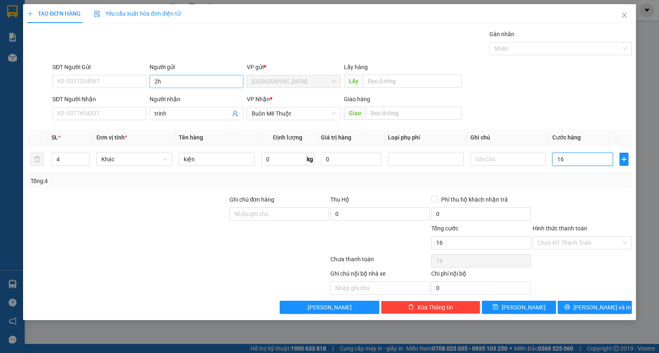
type input "160"
type input "160.000"
click at [595, 252] on div "Transit Pickup Surcharge Ids Transit Deliver Surcharge Ids Transit Deliver Surc…" at bounding box center [329, 172] width 604 height 284
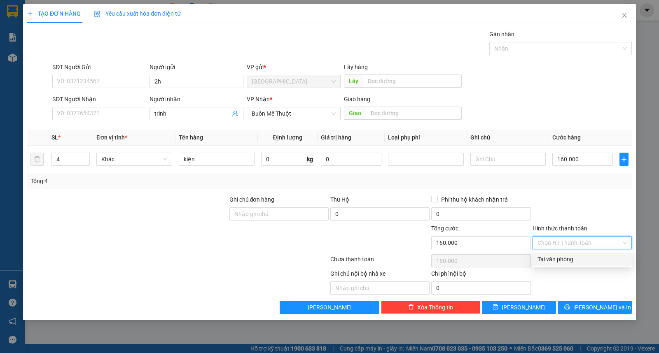
click at [590, 265] on div "Tại văn phòng" at bounding box center [581, 259] width 99 height 13
type input "0"
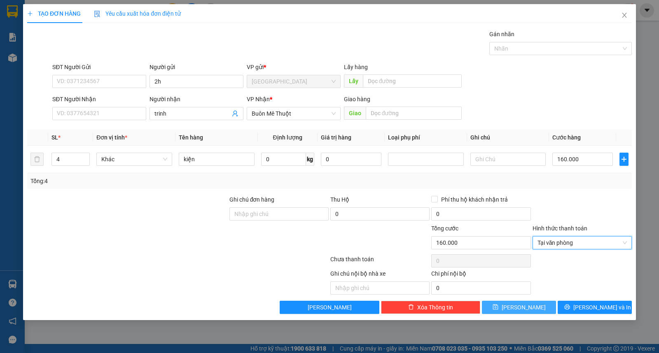
click at [509, 312] on button "[PERSON_NAME]" at bounding box center [519, 307] width 74 height 13
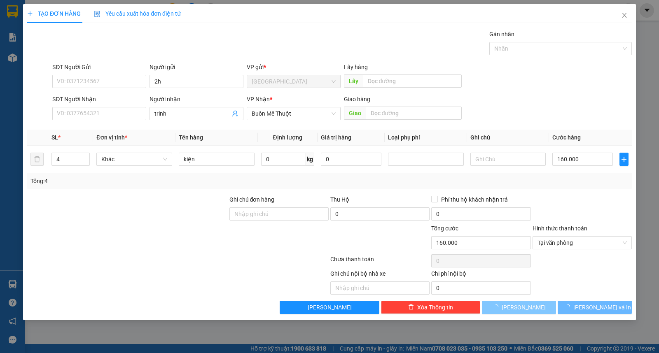
type input "1"
type input "0"
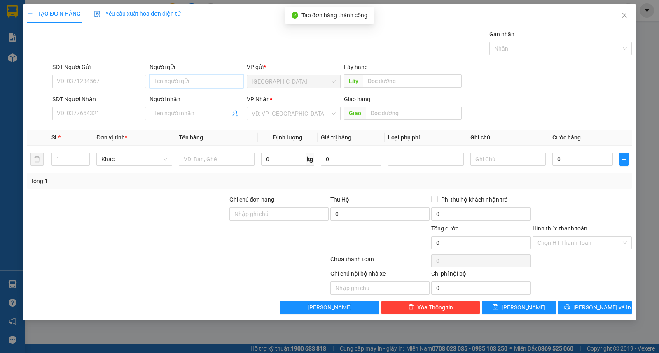
click at [182, 81] on input "Người gửi" at bounding box center [196, 81] width 94 height 13
type input "2h"
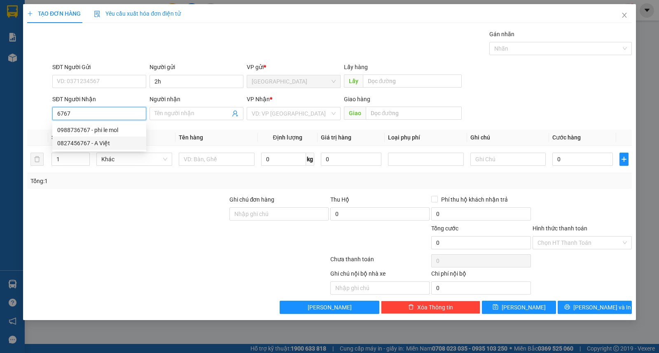
drag, startPoint x: 84, startPoint y: 139, endPoint x: 79, endPoint y: 154, distance: 16.1
click at [84, 140] on div "0827456767 - A Việt" at bounding box center [99, 143] width 84 height 9
type input "0827456767"
type input "A Việt"
type input "0827456767"
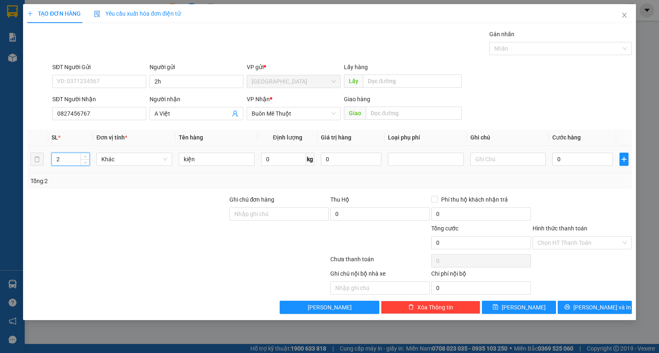
drag, startPoint x: 40, startPoint y: 162, endPoint x: 0, endPoint y: 162, distance: 40.3
click at [14, 162] on div "TẠO ĐƠN HÀNG Yêu cầu xuất hóa đơn điện tử Transit Pickup Surcharge Ids Transit …" at bounding box center [329, 176] width 659 height 353
type input "30"
click at [478, 160] on input "text" at bounding box center [508, 159] width 76 height 13
type input "gtn 900"
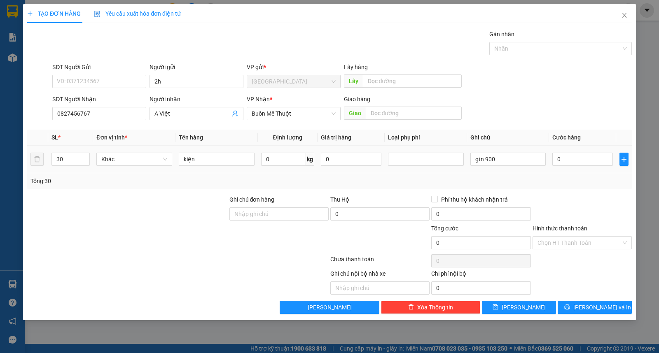
click at [375, 184] on div "Tổng: 30" at bounding box center [329, 181] width 598 height 9
click at [586, 158] on input "0" at bounding box center [582, 159] width 61 height 13
drag, startPoint x: 576, startPoint y: 243, endPoint x: 578, endPoint y: 261, distance: 18.2
click at [576, 243] on input "Hình thức thanh toán" at bounding box center [579, 243] width 84 height 12
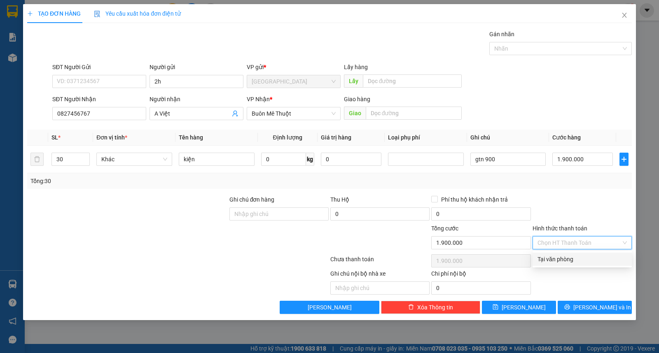
drag, startPoint x: 578, startPoint y: 263, endPoint x: 578, endPoint y: 270, distance: 7.0
click at [578, 265] on div "Tại văn phòng" at bounding box center [581, 259] width 99 height 13
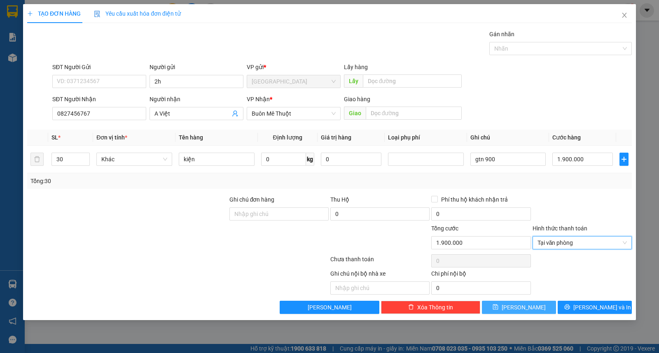
click at [498, 309] on icon "save" at bounding box center [494, 307] width 5 height 5
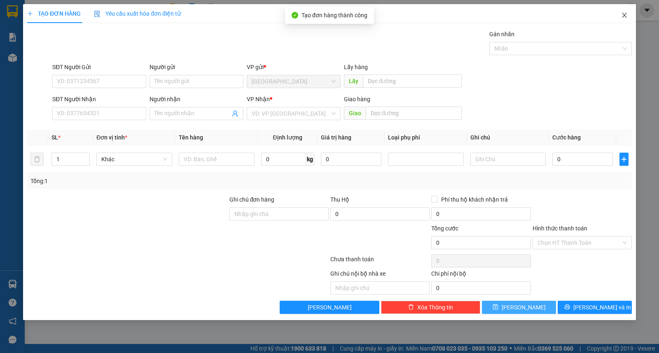
click at [629, 23] on span "Close" at bounding box center [623, 15] width 23 height 23
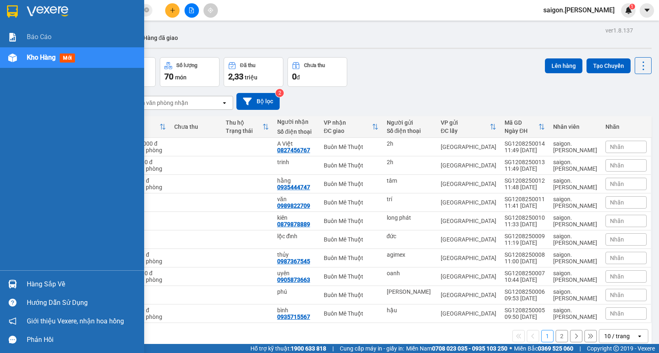
click at [0, 147] on div "Báo cáo Kho hàng mới" at bounding box center [72, 149] width 144 height 244
